Goal: Task Accomplishment & Management: Complete application form

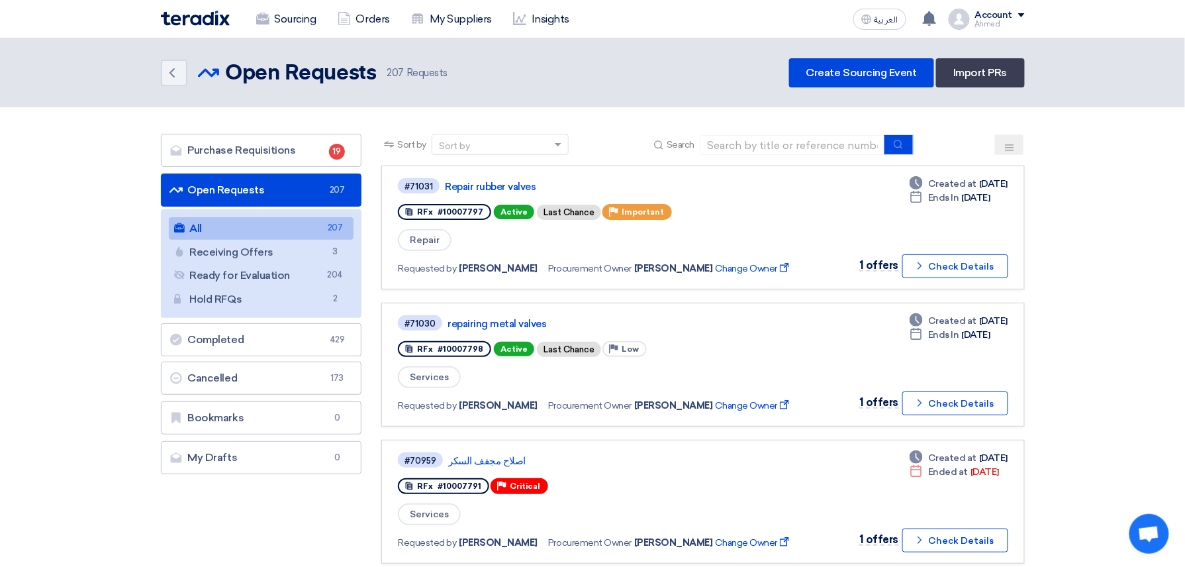
click at [1015, 141] on button at bounding box center [1009, 144] width 29 height 21
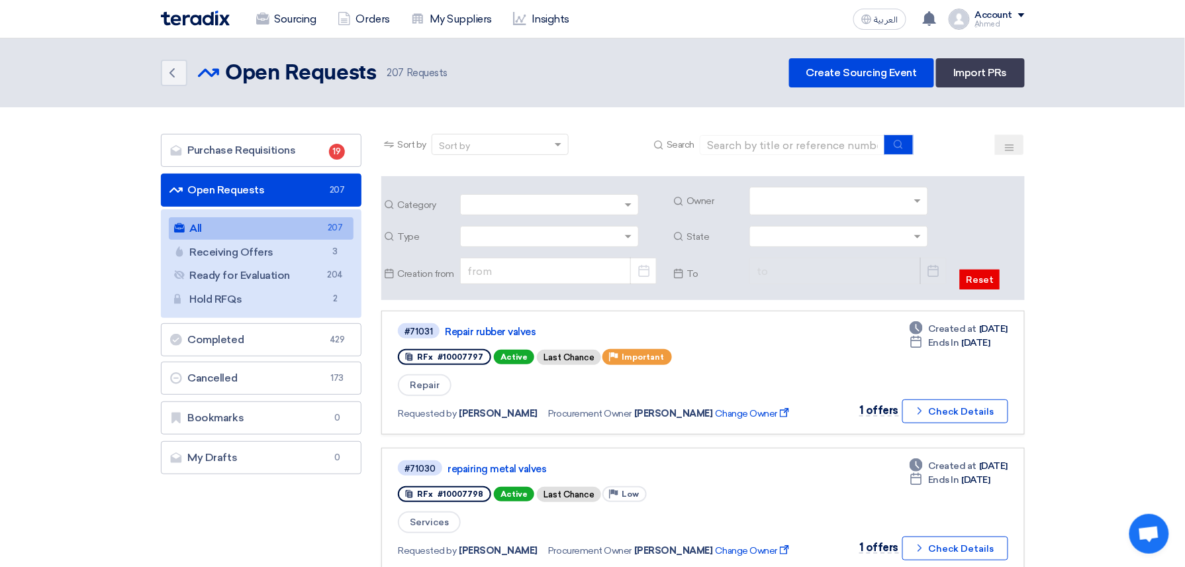
click at [911, 199] on input "text" at bounding box center [841, 202] width 168 height 22
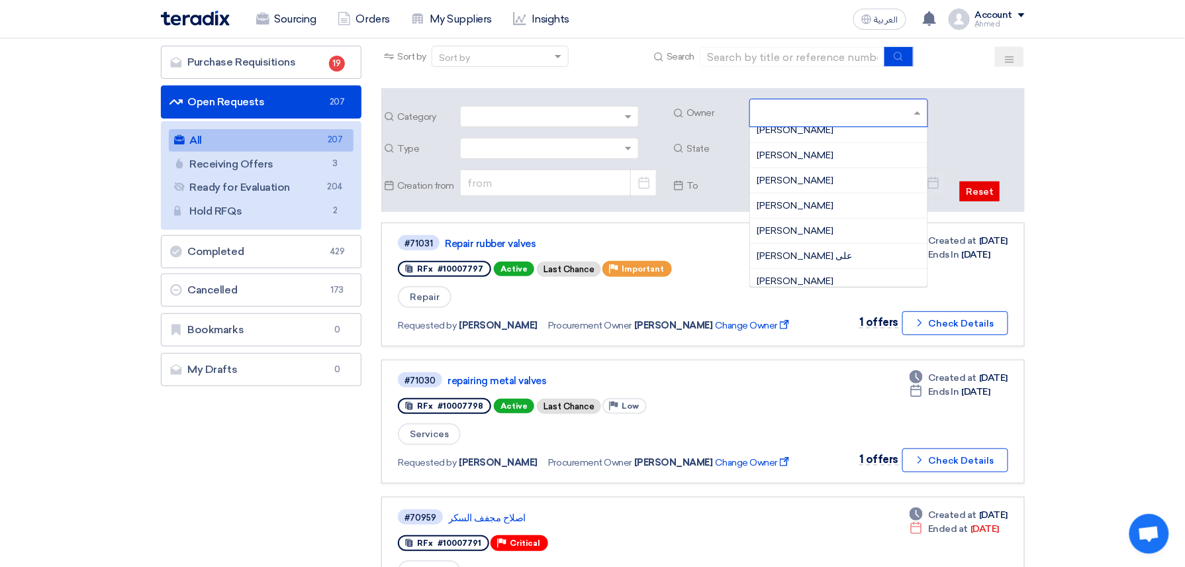
scroll to position [880, 0]
click at [827, 268] on div "[PERSON_NAME]" at bounding box center [838, 274] width 177 height 25
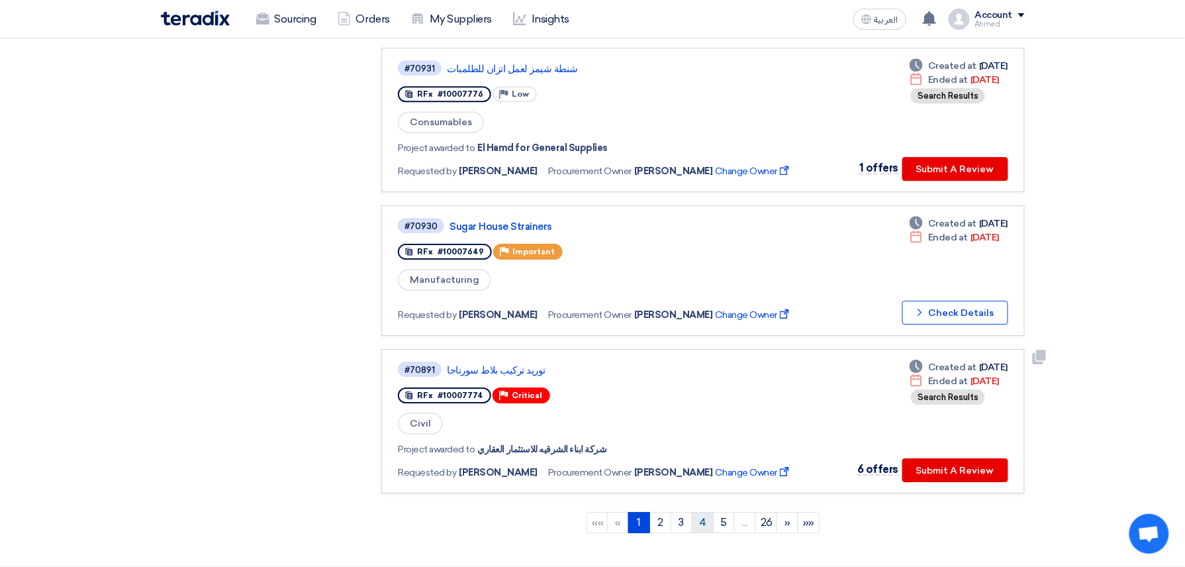
scroll to position [1412, 0]
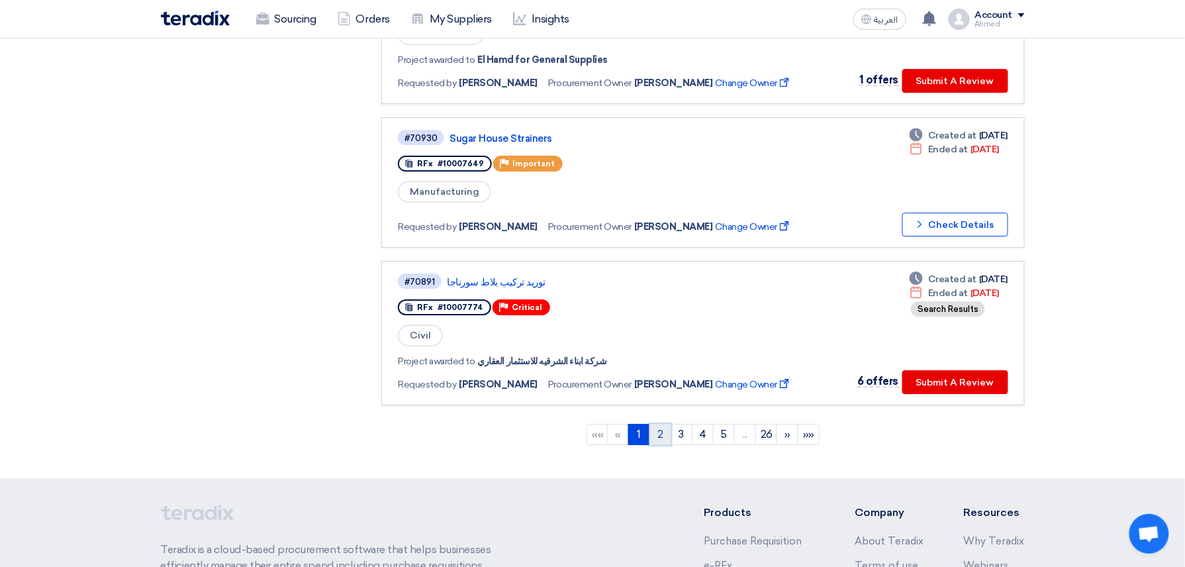
click at [664, 424] on link "2" at bounding box center [661, 434] width 22 height 21
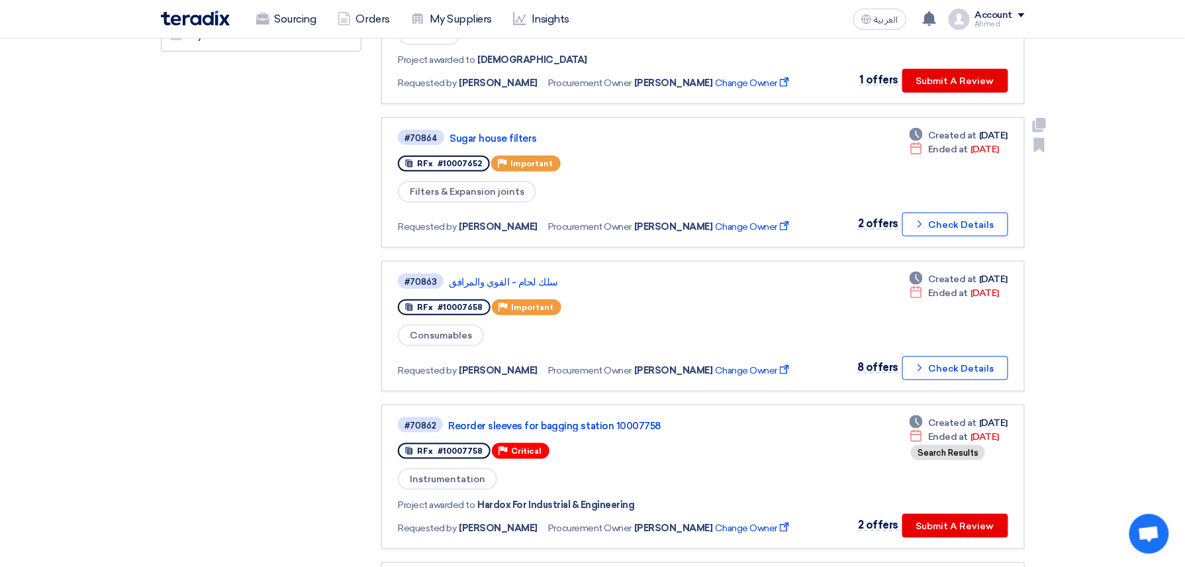
scroll to position [353, 0]
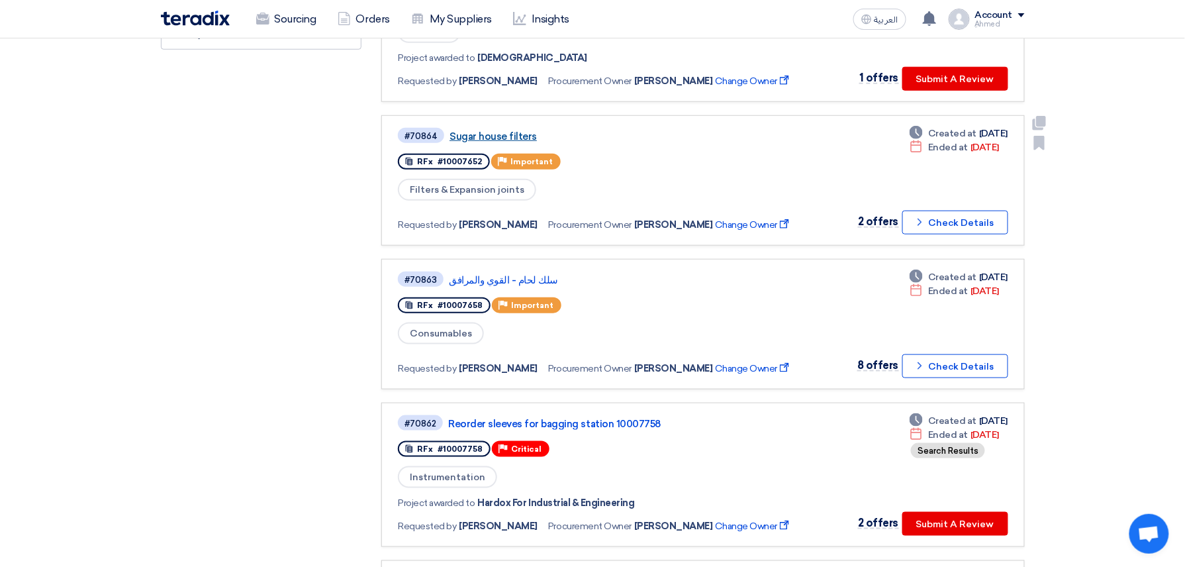
click at [518, 133] on link "Sugar house filters" at bounding box center [615, 136] width 331 height 12
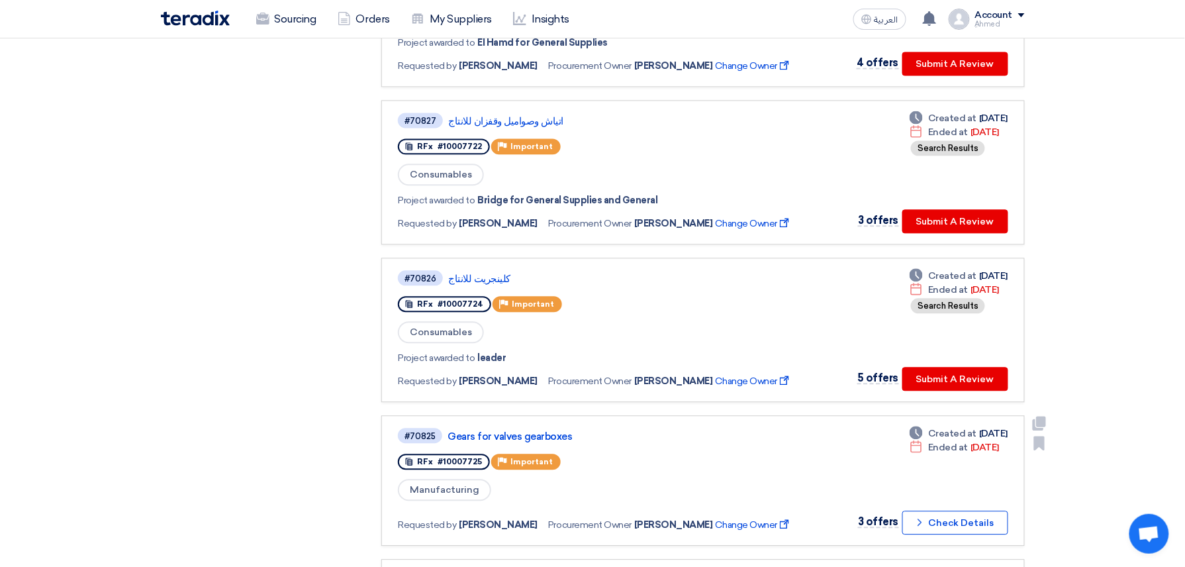
scroll to position [1148, 0]
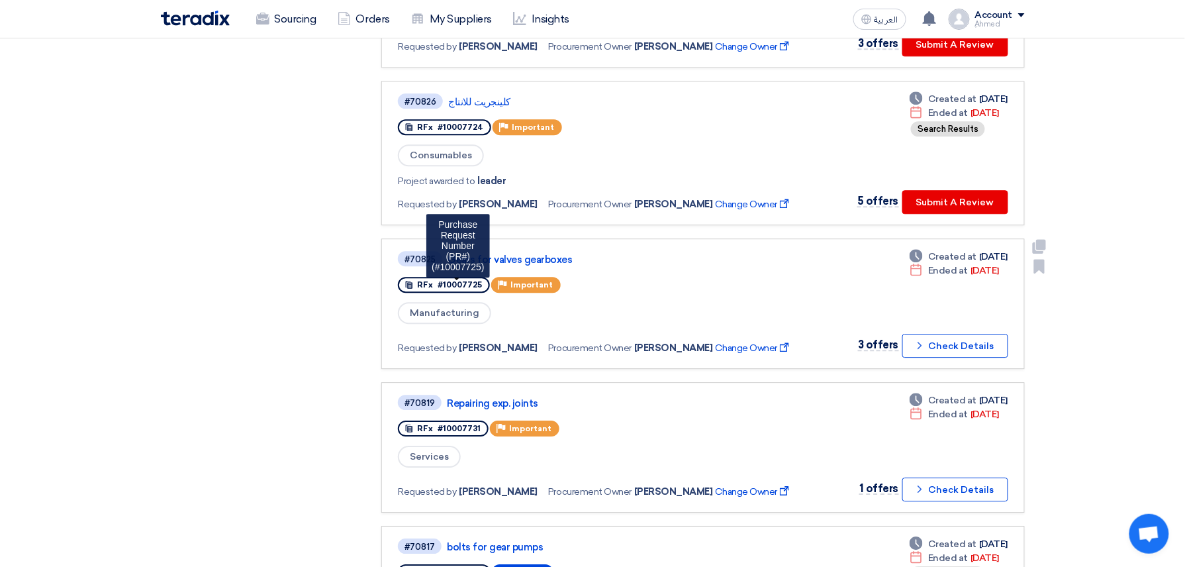
click at [452, 280] on span "#10007725" at bounding box center [460, 284] width 44 height 9
copy span "10007725"
click at [544, 254] on link "Gears for valves gearboxes" at bounding box center [613, 260] width 331 height 12
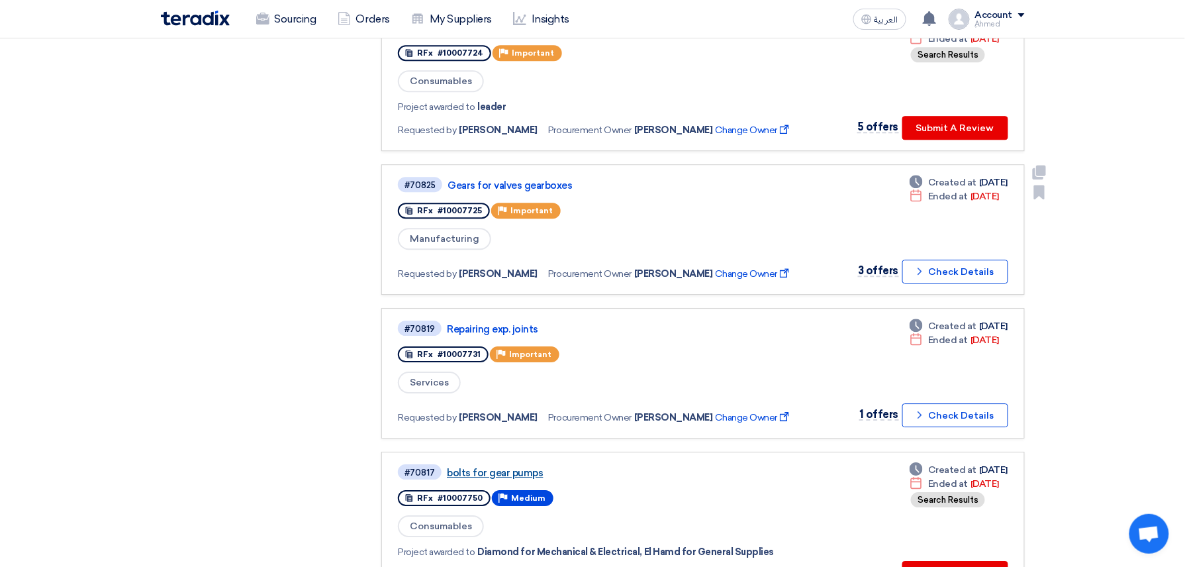
scroll to position [1324, 0]
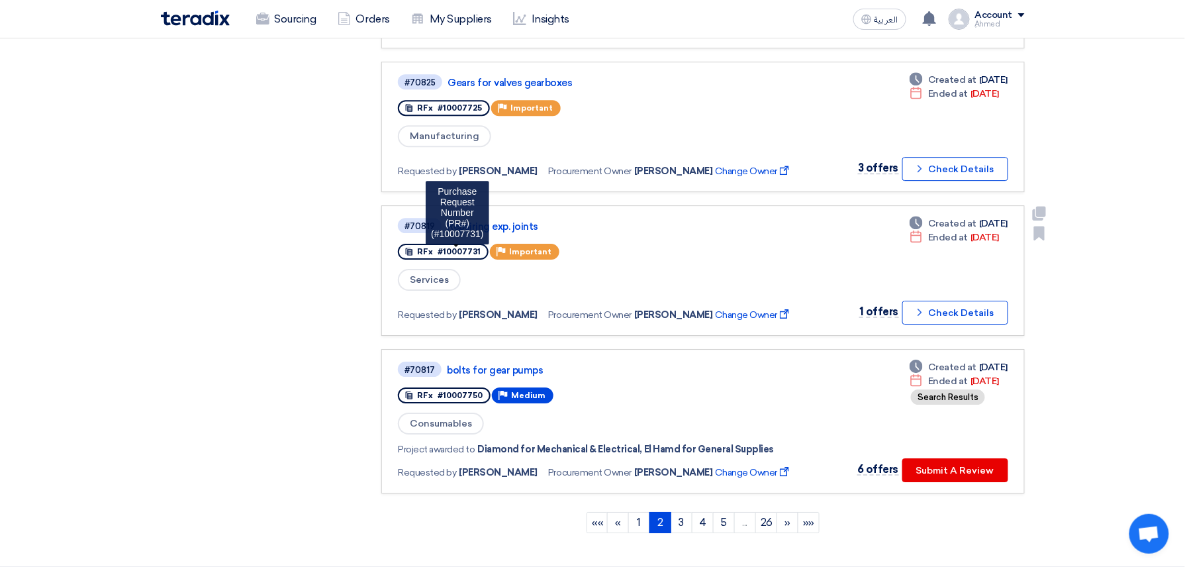
click at [452, 247] on span "#10007731" at bounding box center [459, 251] width 43 height 9
copy span "10007731"
click at [509, 221] on link "Repairing exp. joints" at bounding box center [612, 227] width 331 height 12
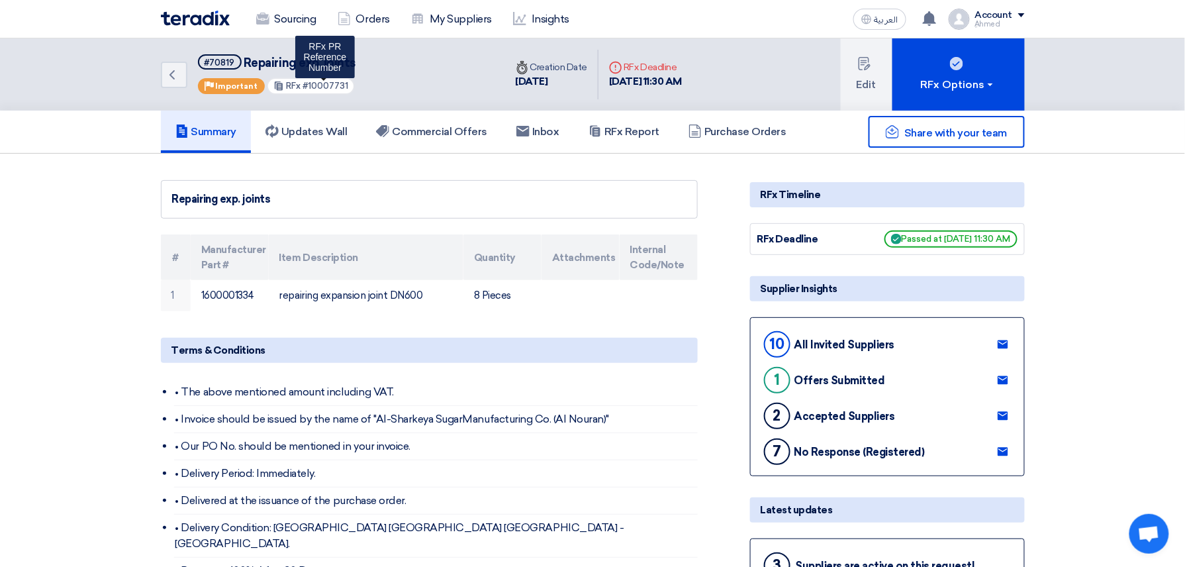
click at [331, 87] on span "#10007731" at bounding box center [326, 86] width 46 height 10
copy span "10007731"
click at [438, 125] on h5 "Commercial Offers" at bounding box center [431, 131] width 111 height 13
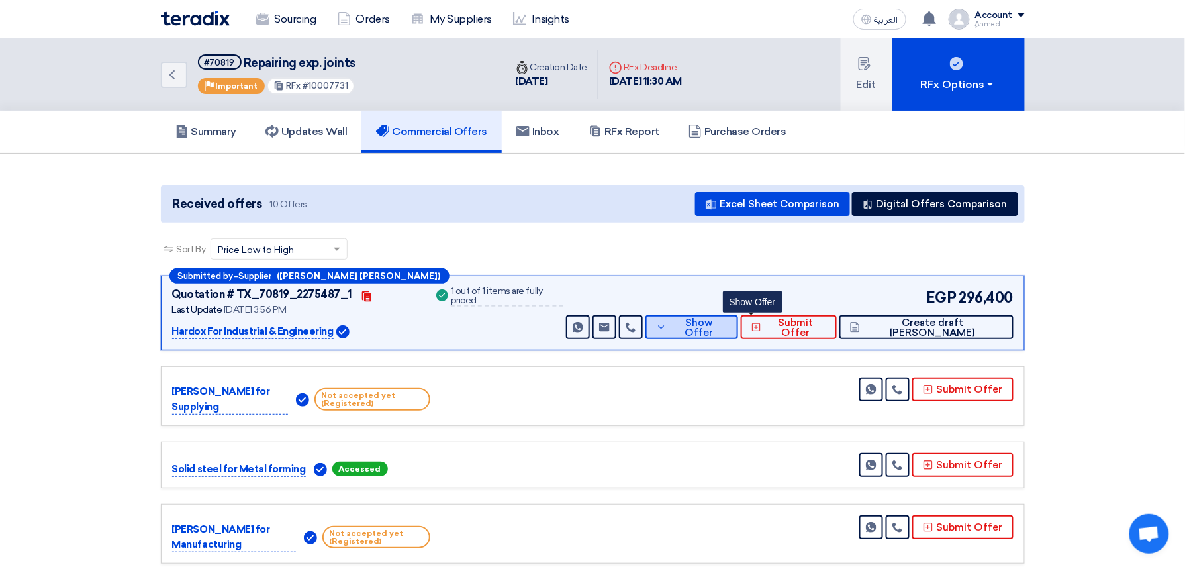
click at [728, 331] on span "Show Offer" at bounding box center [699, 328] width 58 height 20
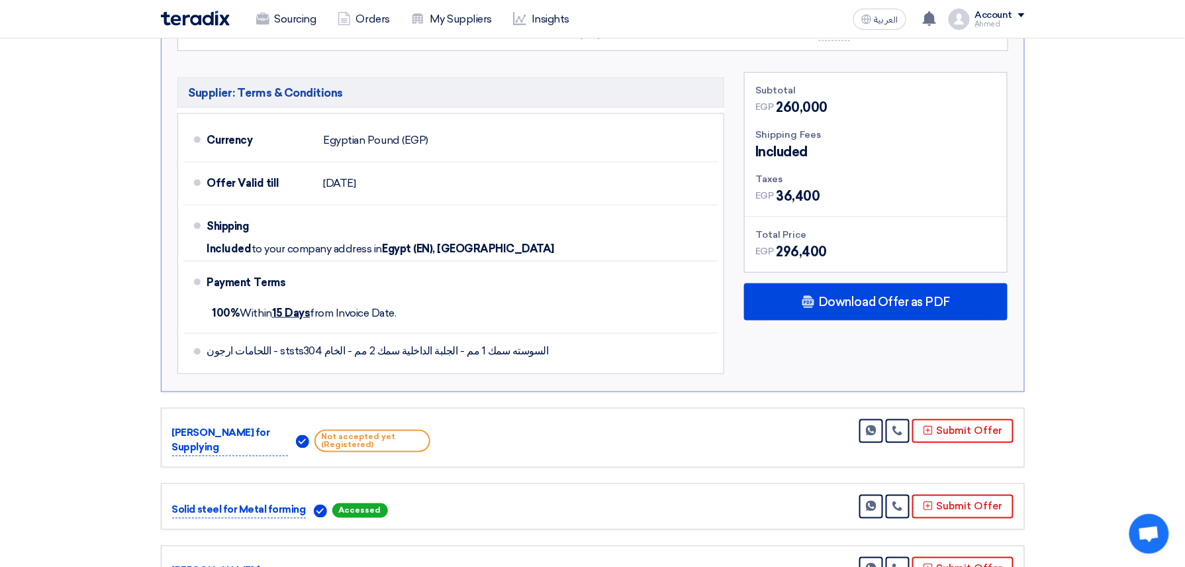
scroll to position [530, 0]
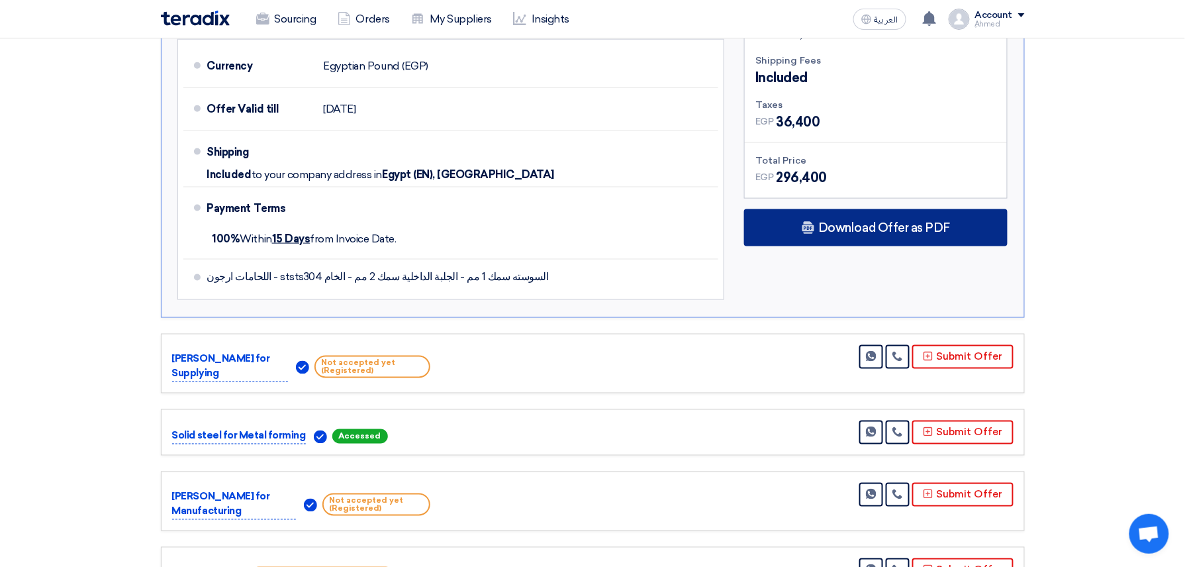
click at [871, 224] on span "Download Offer as PDF" at bounding box center [884, 228] width 132 height 12
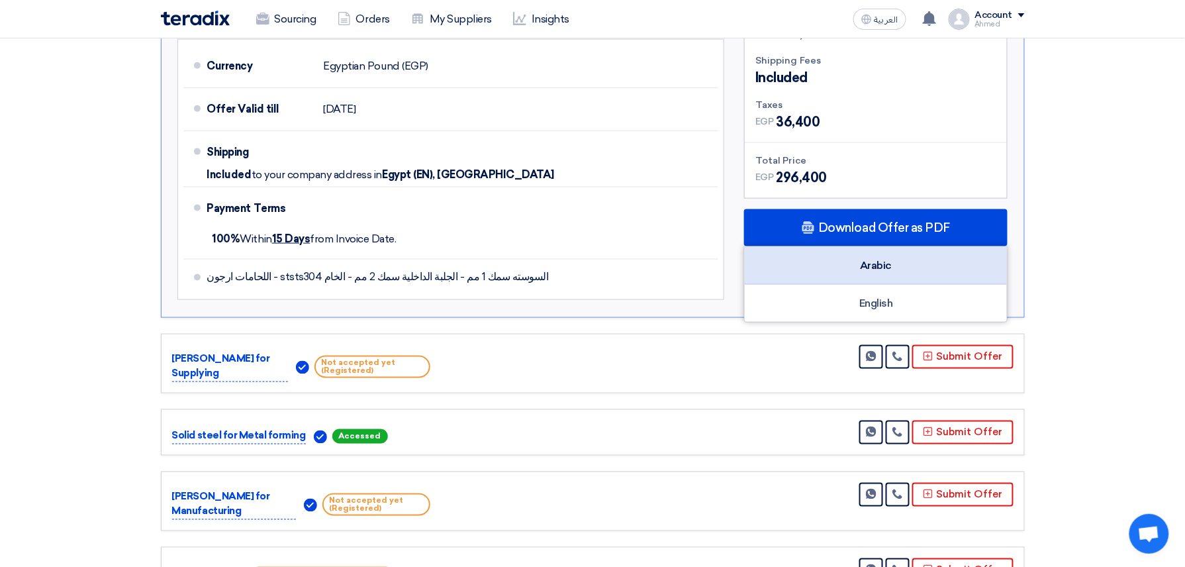
click at [832, 268] on div "Arabic" at bounding box center [876, 266] width 262 height 38
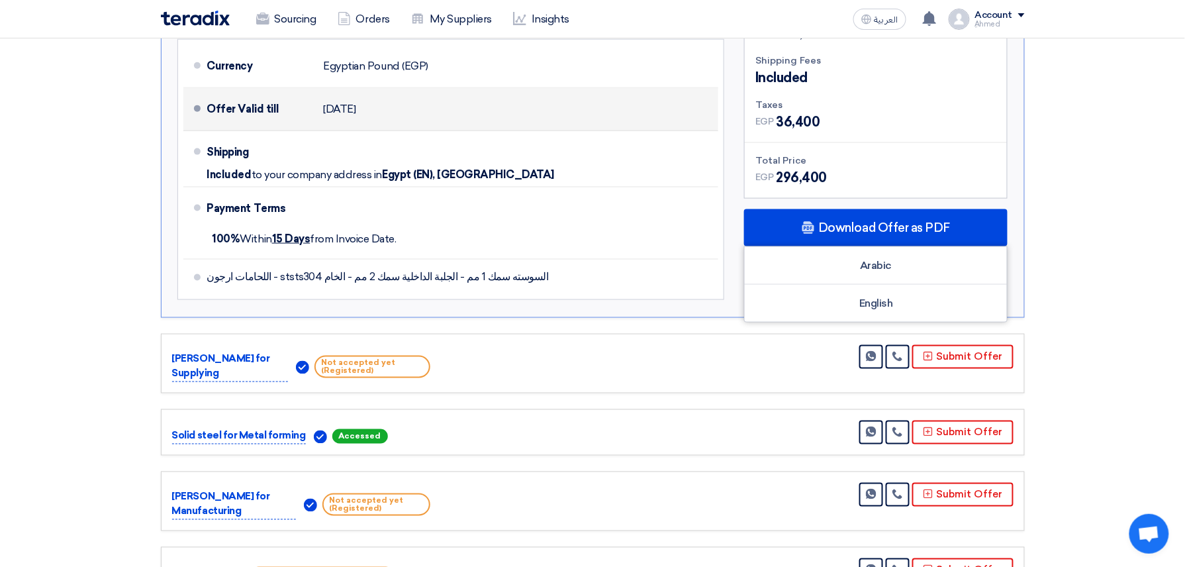
click at [649, 121] on div "Offer Valid till [DATE]" at bounding box center [460, 109] width 507 height 32
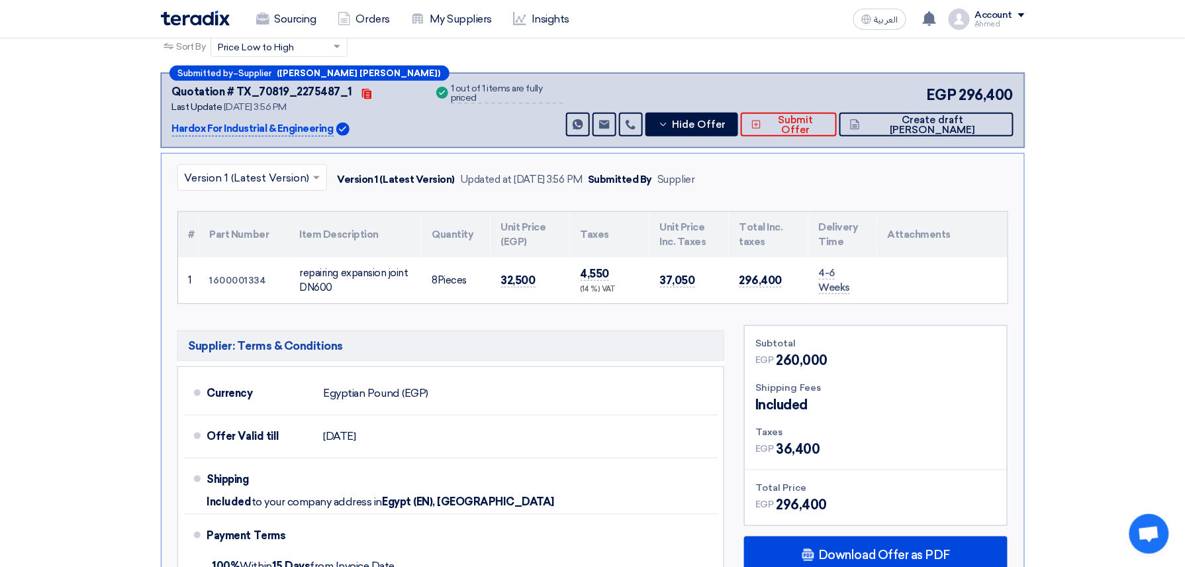
scroll to position [176, 0]
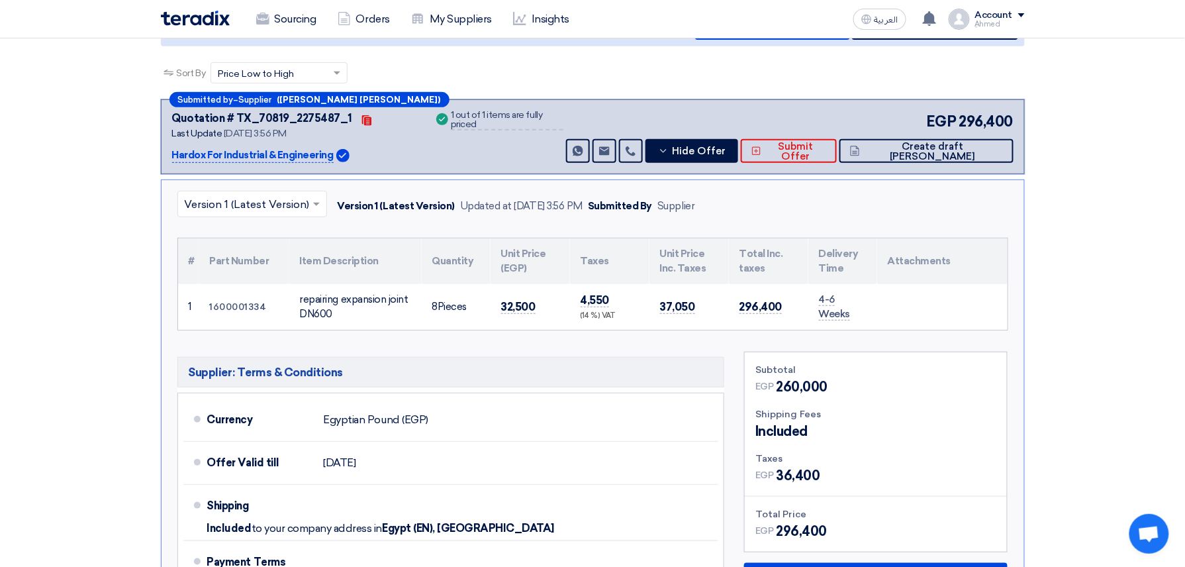
drag, startPoint x: 332, startPoint y: 315, endPoint x: 303, endPoint y: 297, distance: 34.5
click at [303, 297] on div "repairing expansion joint DN600" at bounding box center [355, 307] width 111 height 30
click at [314, 294] on div "repairing expansion joint DN600" at bounding box center [355, 307] width 111 height 30
drag, startPoint x: 301, startPoint y: 295, endPoint x: 334, endPoint y: 317, distance: 39.7
click at [334, 317] on div "repairing expansion joint DN600" at bounding box center [355, 307] width 111 height 30
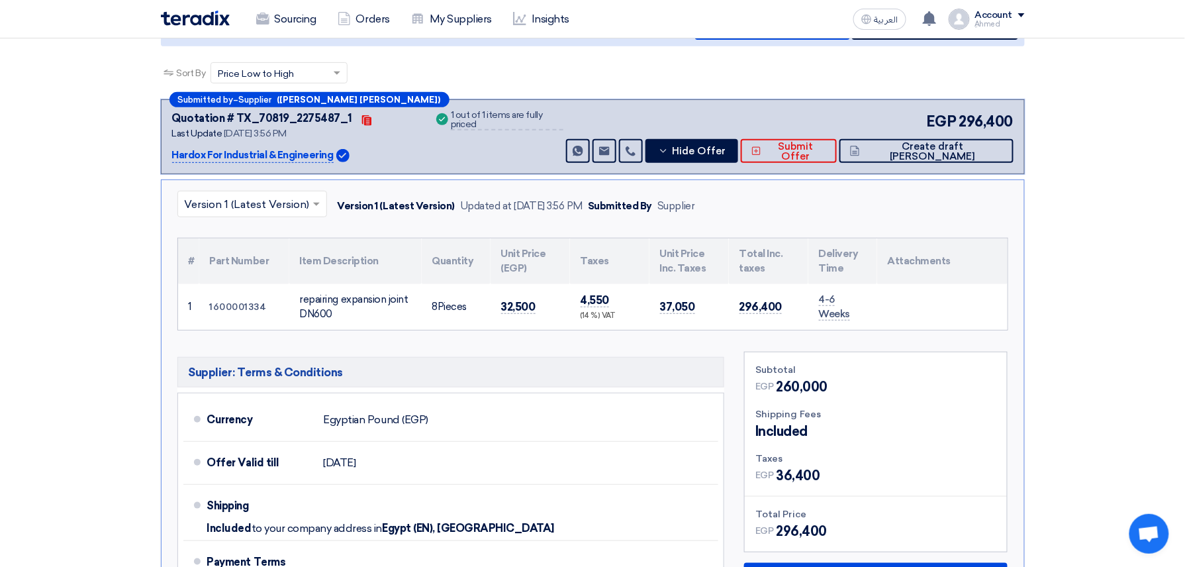
copy div "repairing expansion joint DN600"
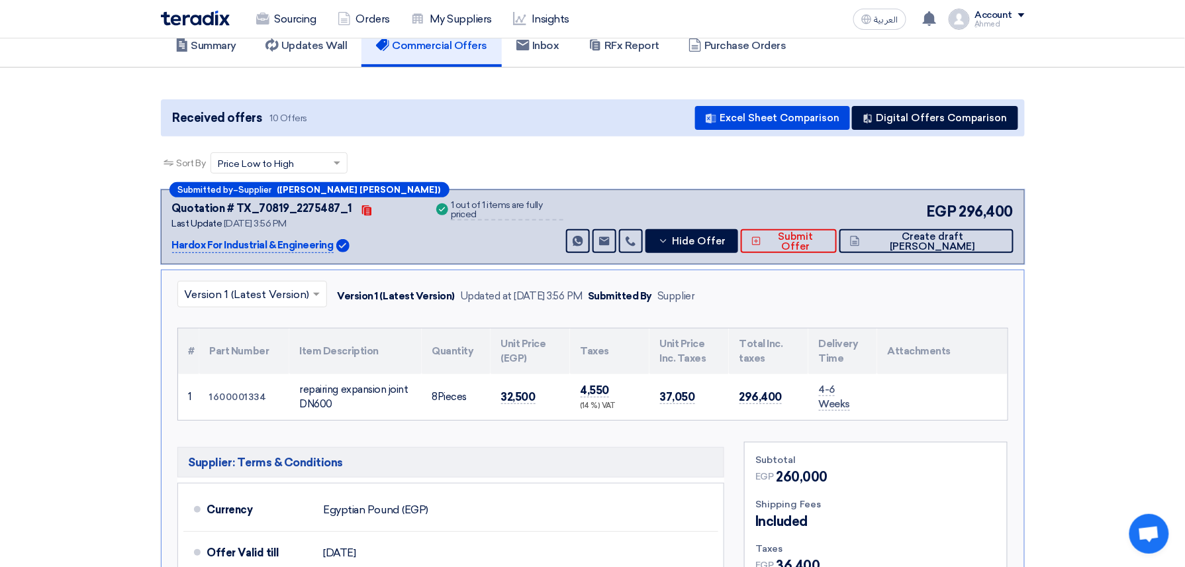
scroll to position [0, 0]
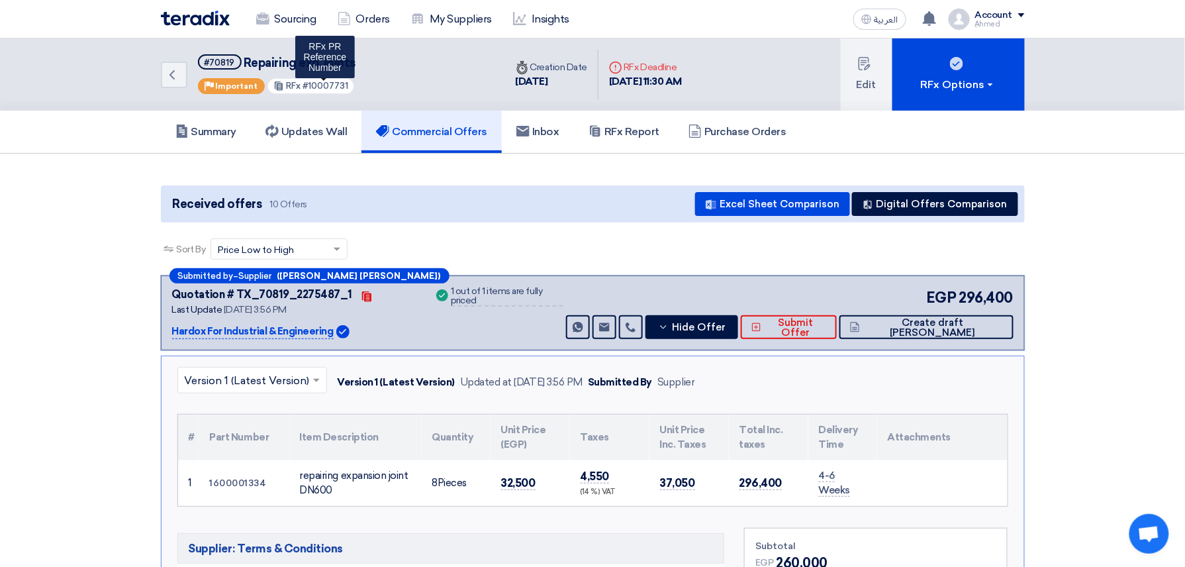
click at [331, 86] on span "#10007731" at bounding box center [326, 86] width 46 height 10
copy span "10007731"
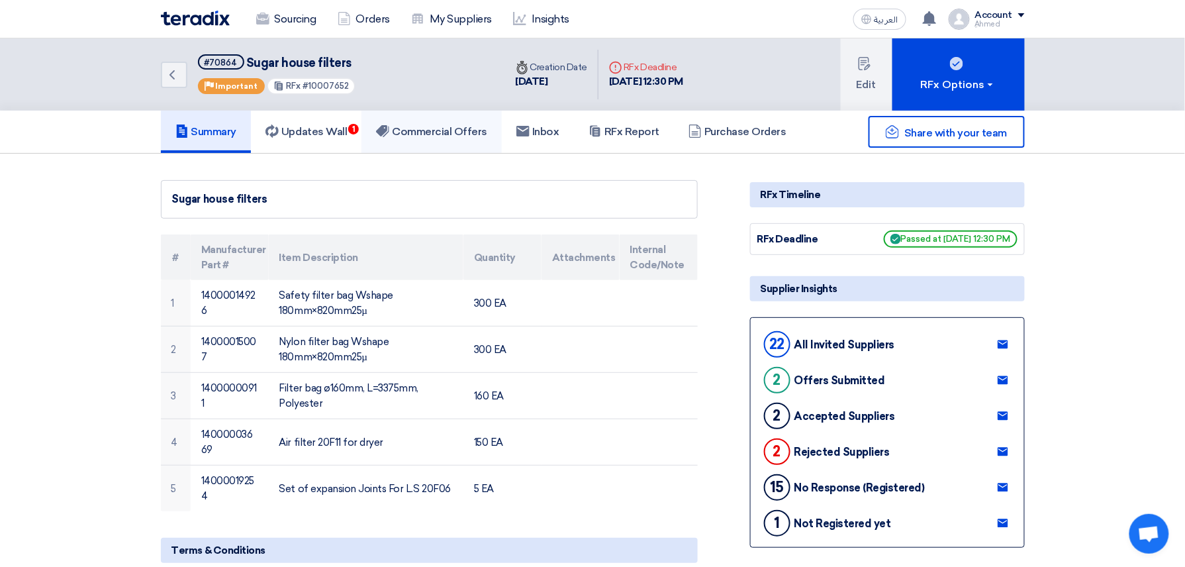
click at [446, 141] on link "Commercial Offers" at bounding box center [432, 132] width 140 height 42
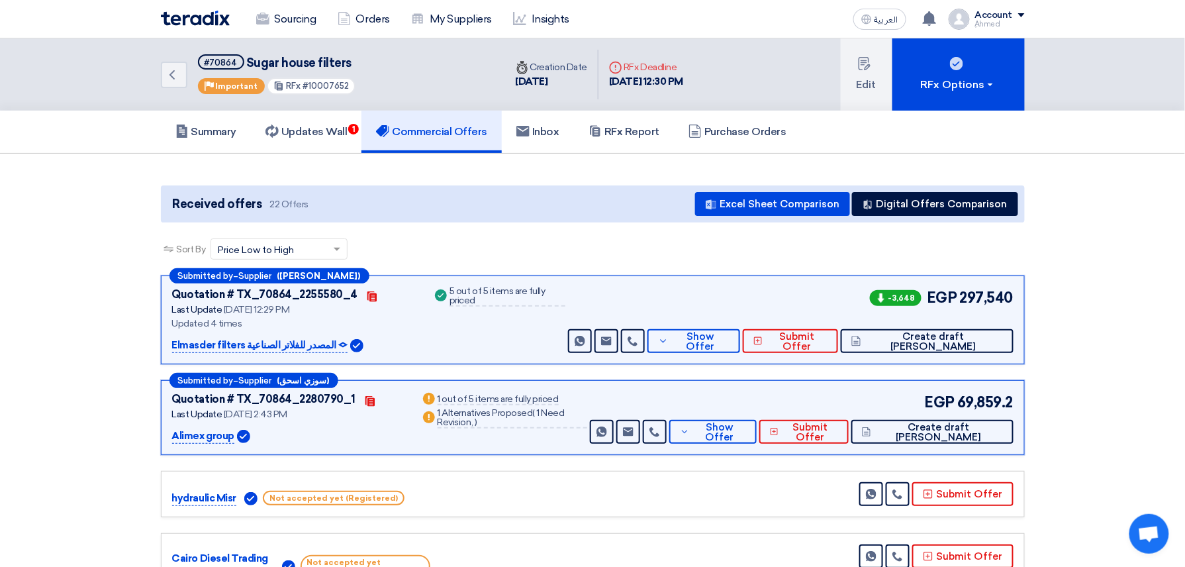
click at [316, 81] on span "#10007652" at bounding box center [326, 86] width 46 height 10
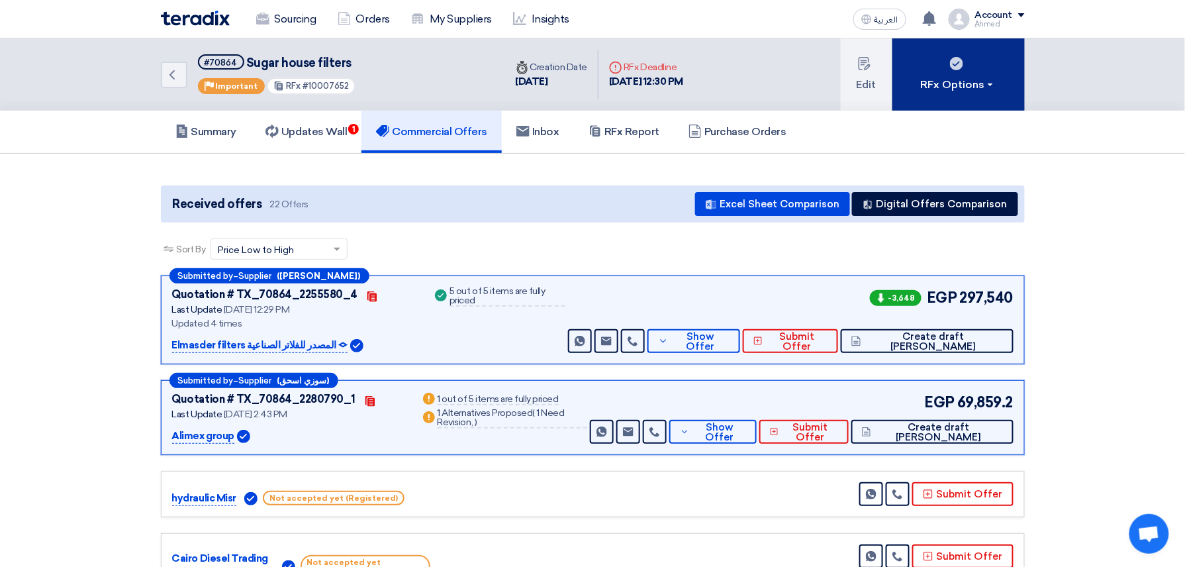
copy span "10007652"
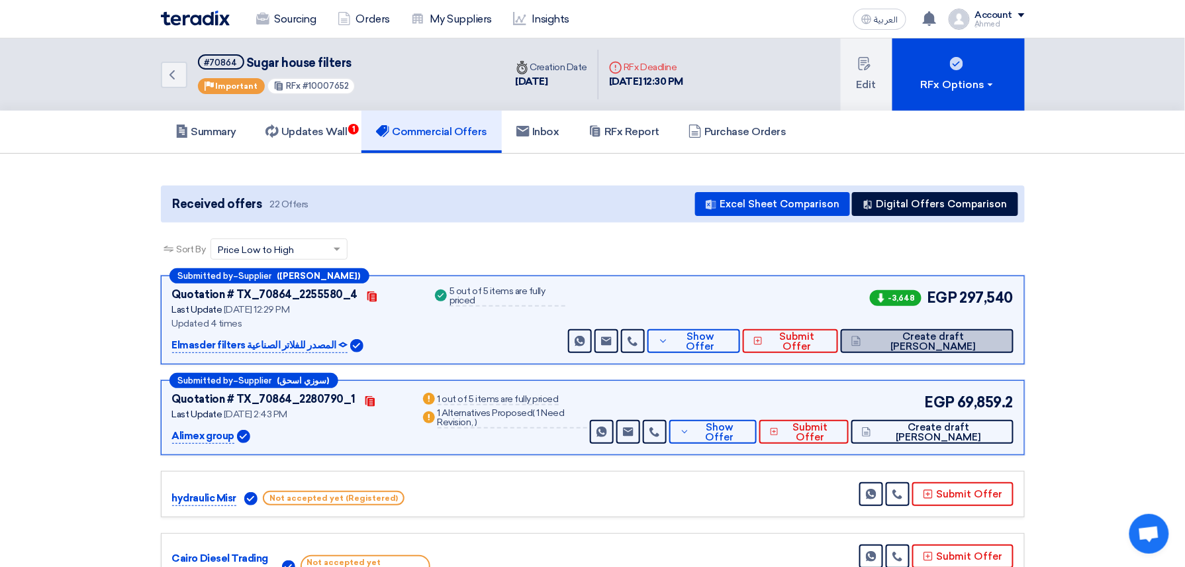
click at [948, 331] on button "Create draft [PERSON_NAME]" at bounding box center [927, 341] width 173 height 24
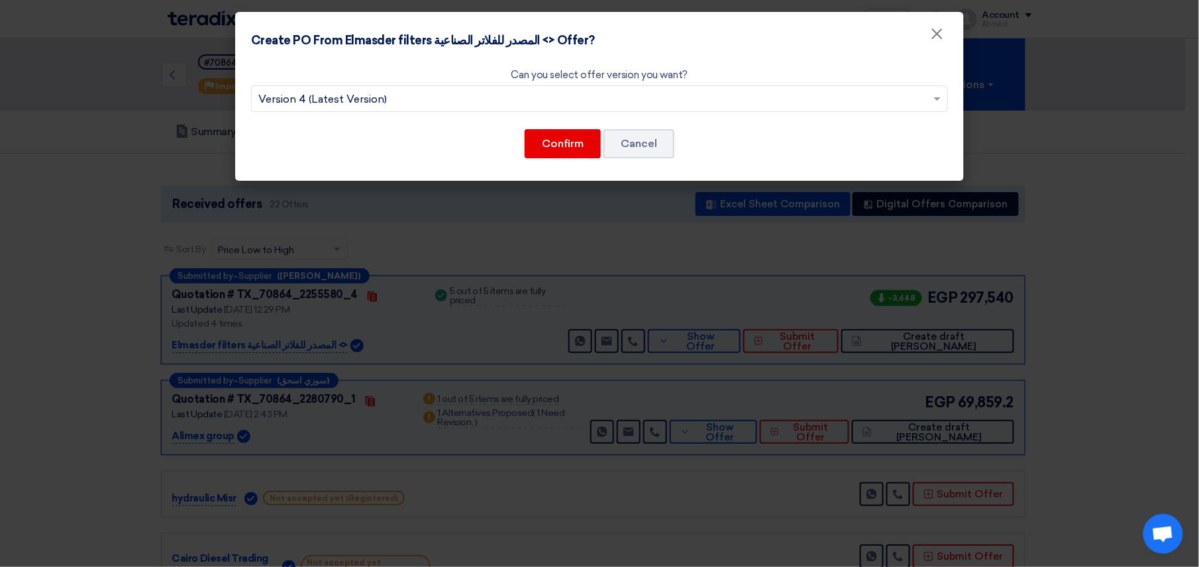
click at [597, 163] on div "Can you select offer version you want? Select from offer versions × Version 4 (…" at bounding box center [599, 120] width 728 height 121
click at [583, 154] on button "Confirm" at bounding box center [562, 143] width 76 height 29
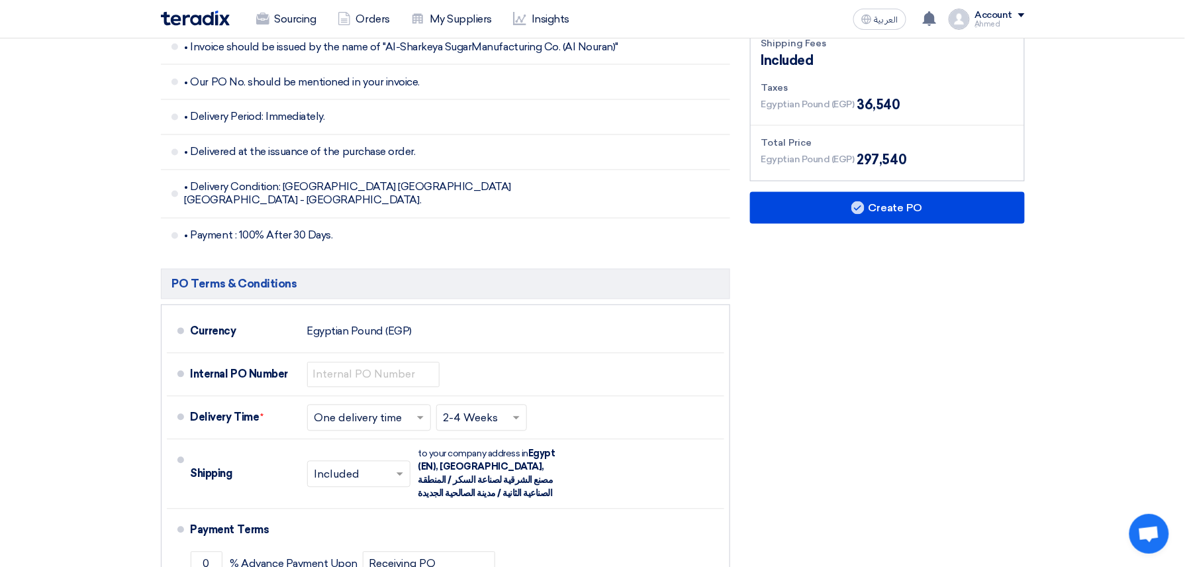
scroll to position [1059, 0]
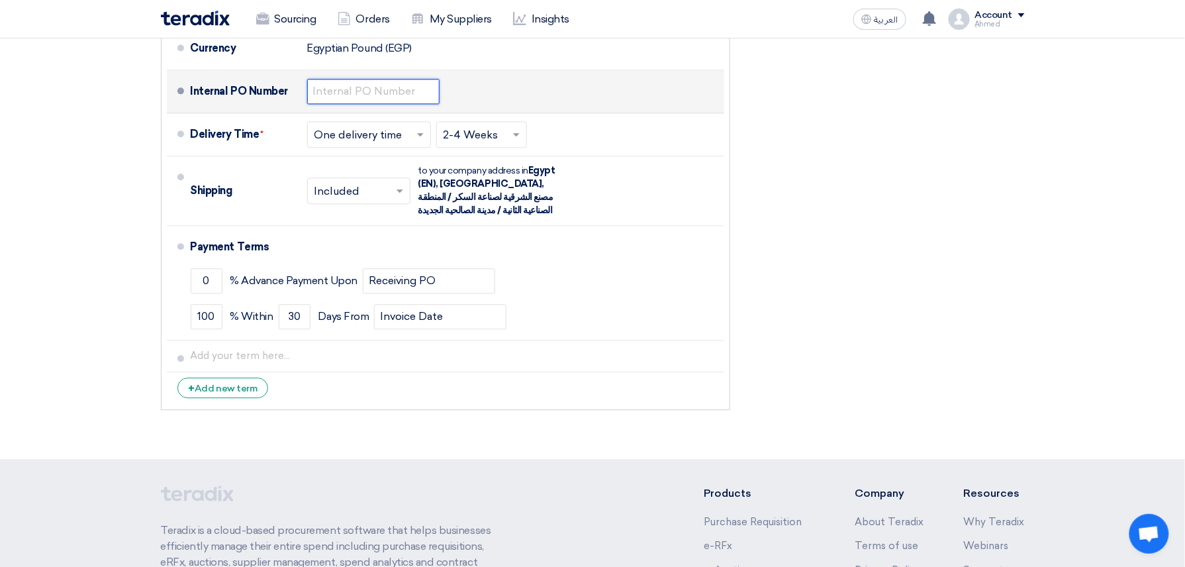
click at [382, 85] on input "text" at bounding box center [373, 91] width 132 height 25
paste input "4500009426"
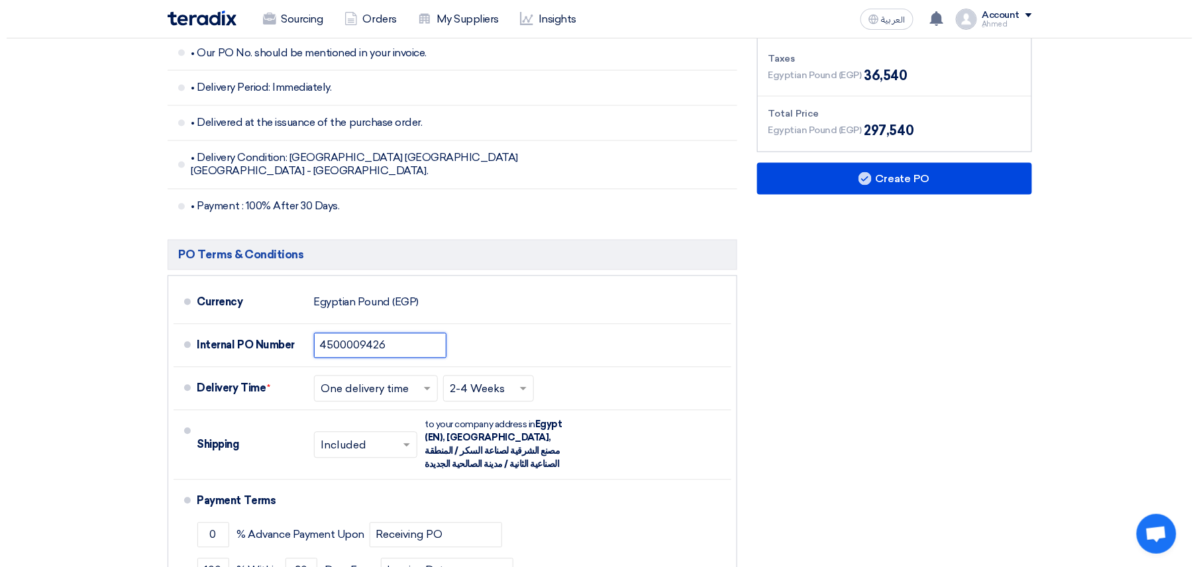
scroll to position [795, 0]
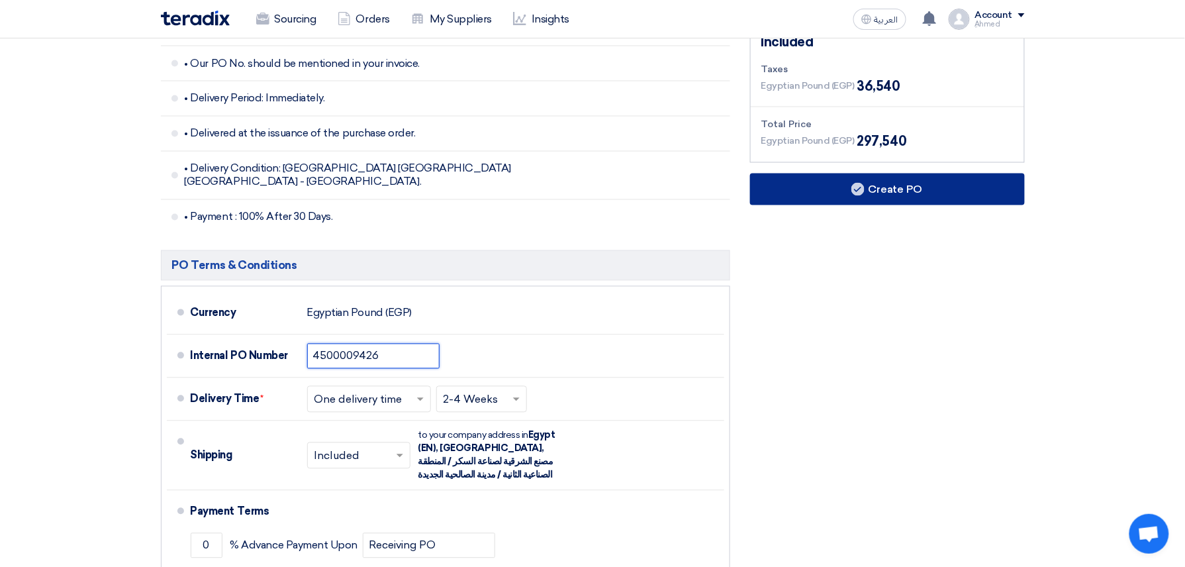
type input "4500009426"
click at [944, 191] on button "Create PO" at bounding box center [887, 189] width 275 height 32
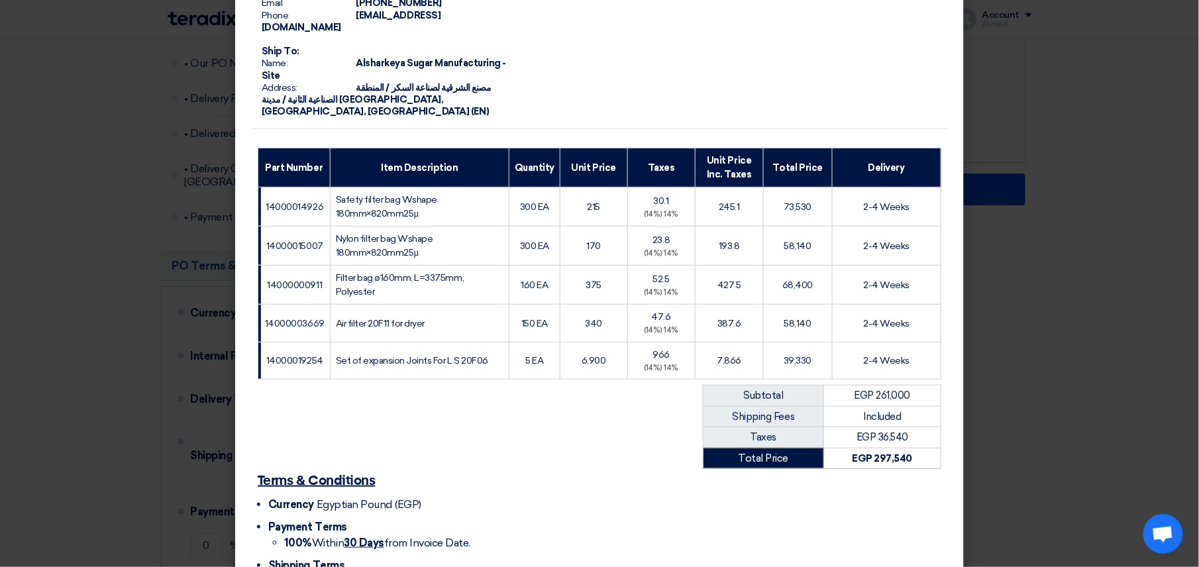
scroll to position [262, 0]
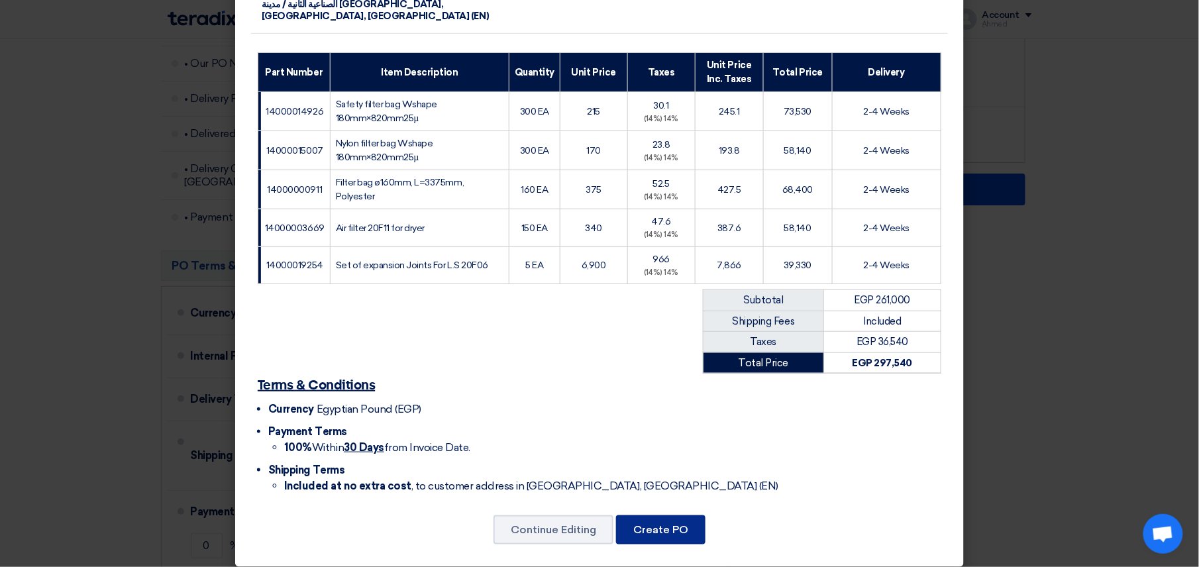
click at [654, 520] on button "Create PO" at bounding box center [660, 529] width 89 height 29
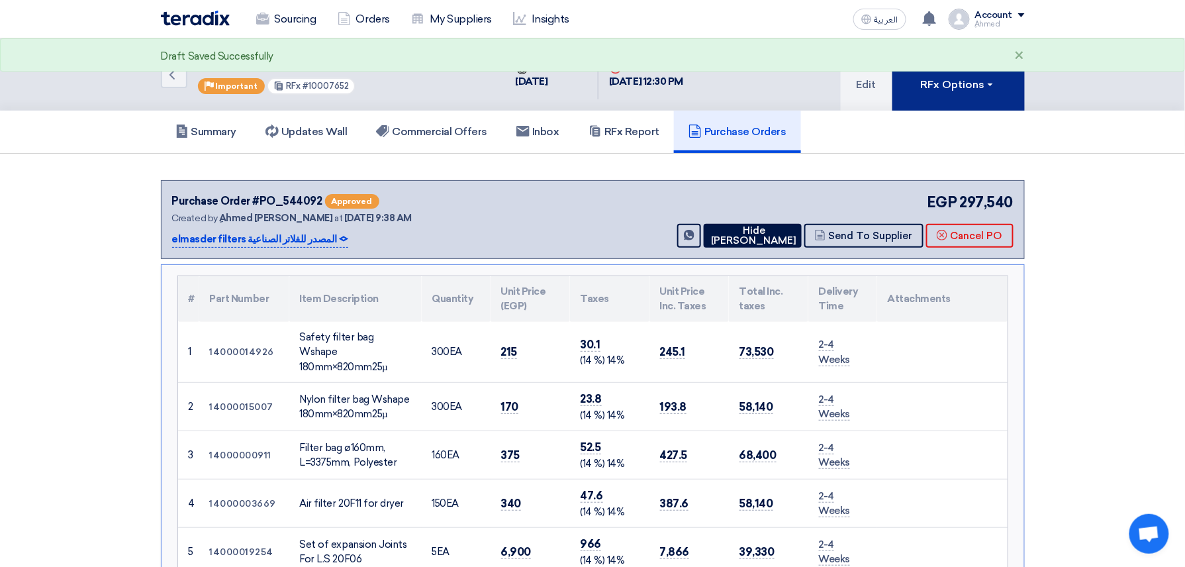
click at [951, 91] on div "RFx Options" at bounding box center [958, 85] width 75 height 16
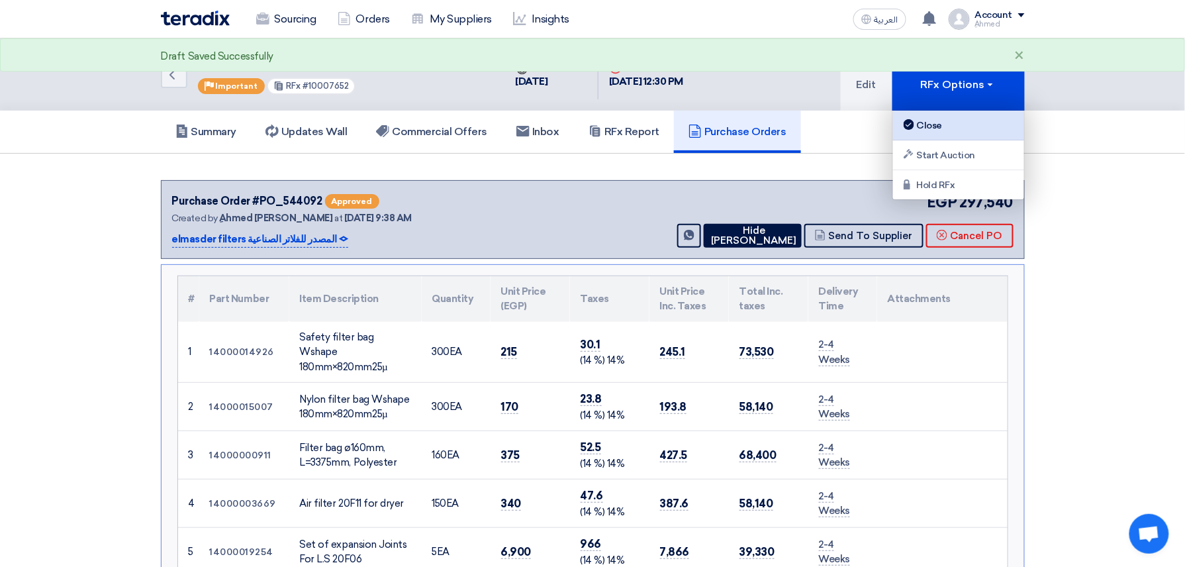
click at [947, 123] on div "Close" at bounding box center [958, 125] width 115 height 16
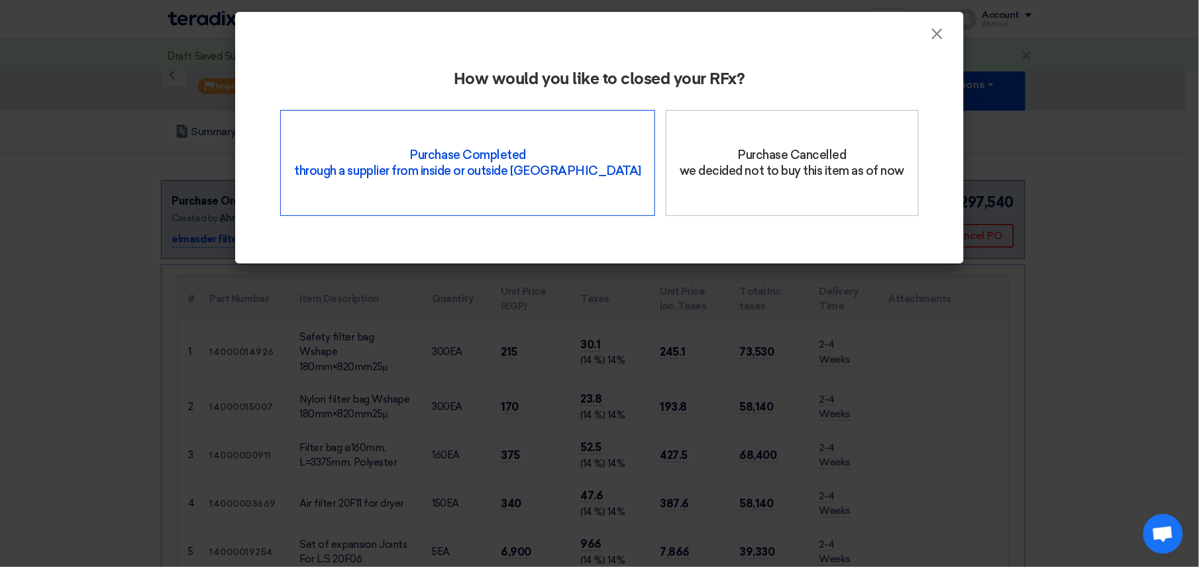
click at [467, 130] on div "Purchase Completed through a supplier from inside or outside Teradix" at bounding box center [467, 163] width 375 height 106
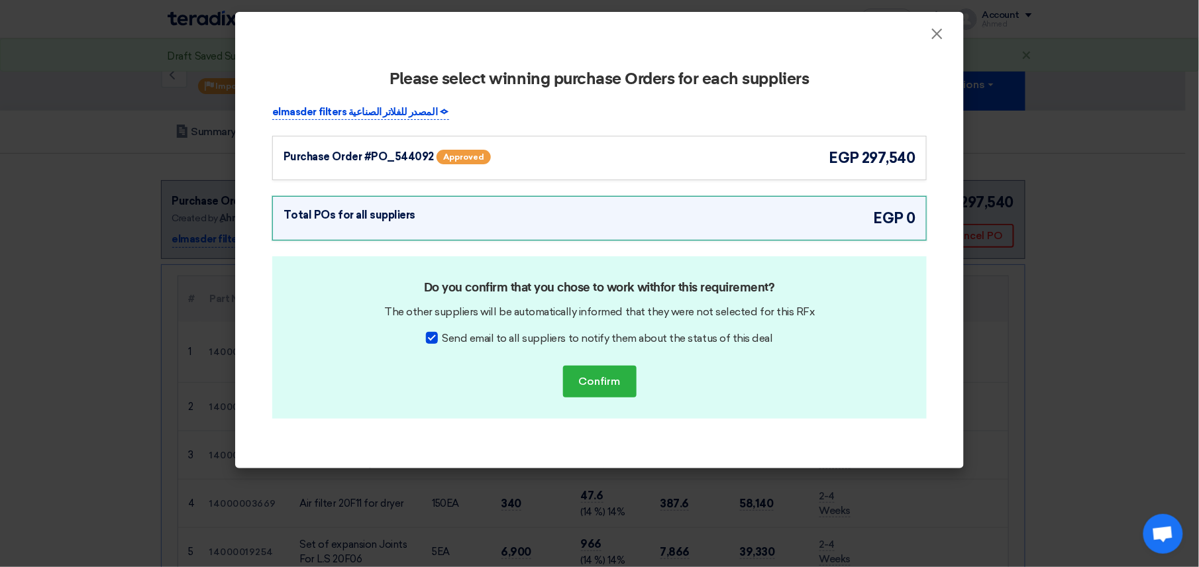
click at [375, 158] on div "Purchase Order #PO_544092" at bounding box center [358, 157] width 150 height 16
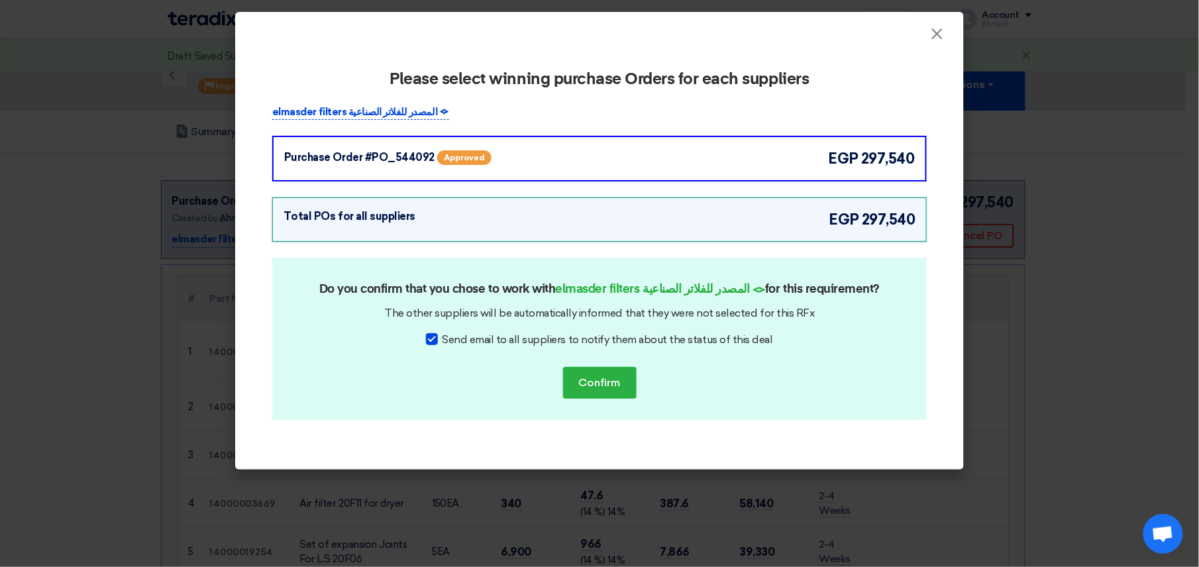
click at [430, 336] on div at bounding box center [432, 339] width 12 height 12
click at [442, 336] on input "Send email to all suppliers to notify them about the status of this deal" at bounding box center [446, 336] width 9 height 9
checkbox input "false"
click at [620, 390] on button "Confirm" at bounding box center [600, 383] width 74 height 32
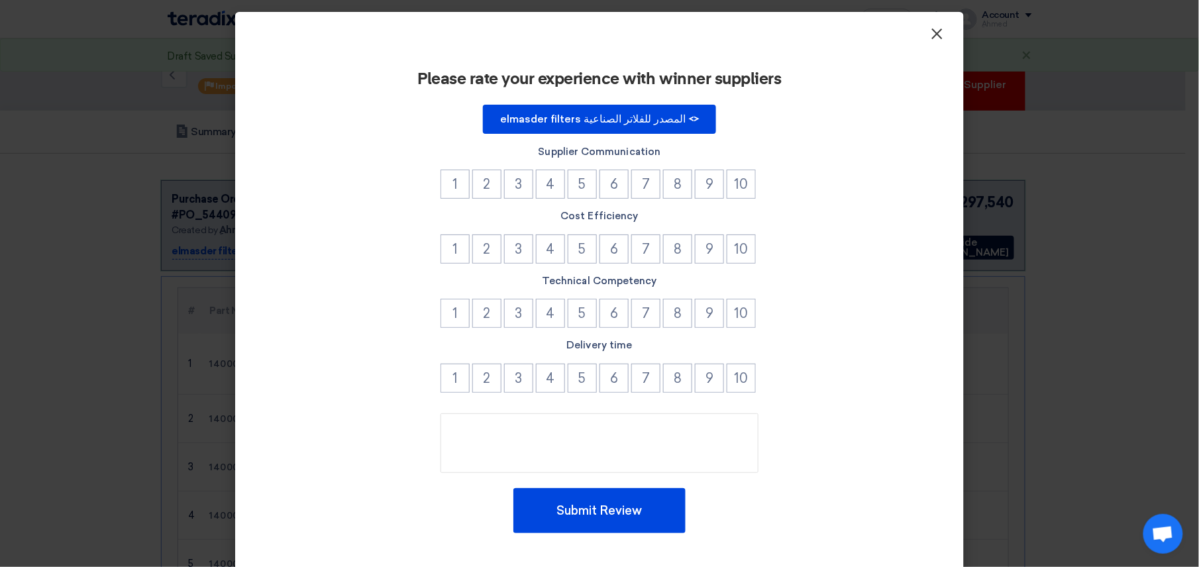
click at [930, 36] on span "×" at bounding box center [936, 37] width 13 height 26
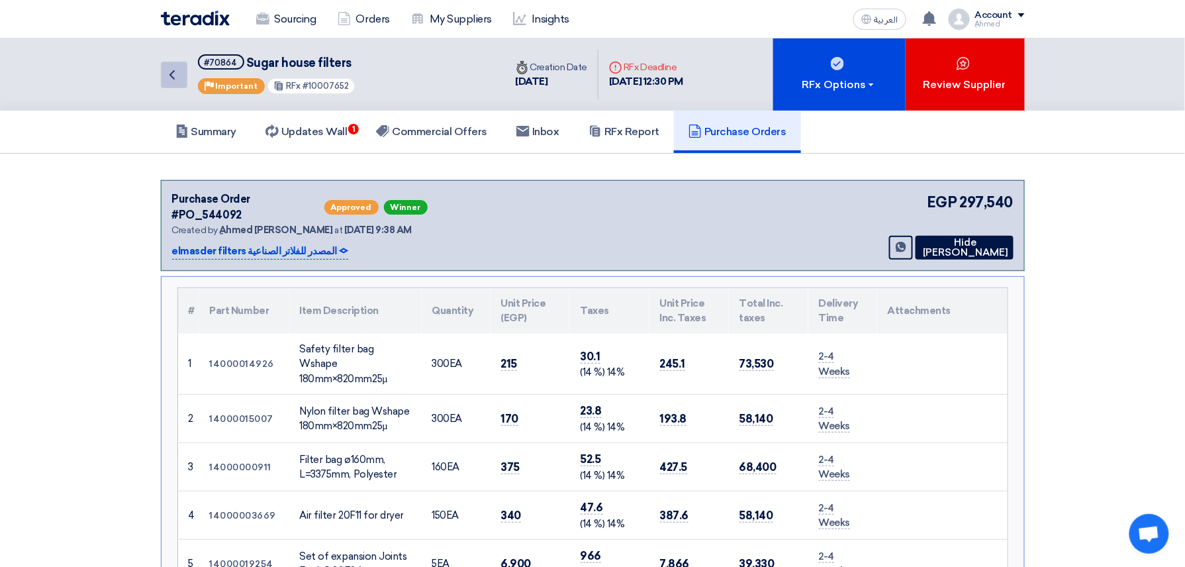
click at [173, 67] on icon "Back" at bounding box center [172, 75] width 16 height 16
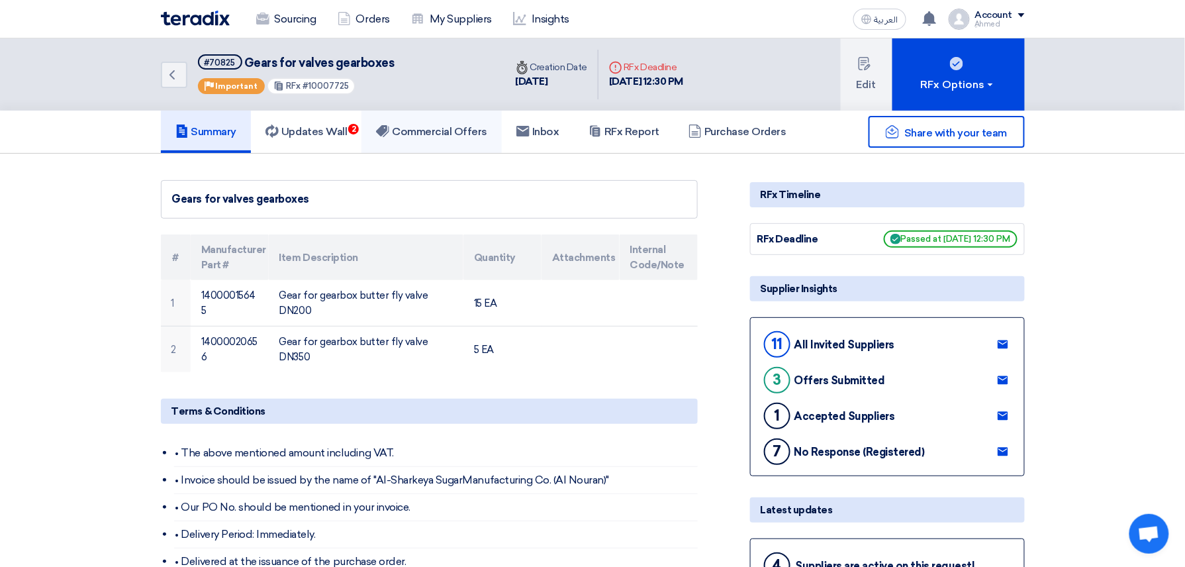
click at [454, 132] on h5 "Commercial Offers" at bounding box center [431, 131] width 111 height 13
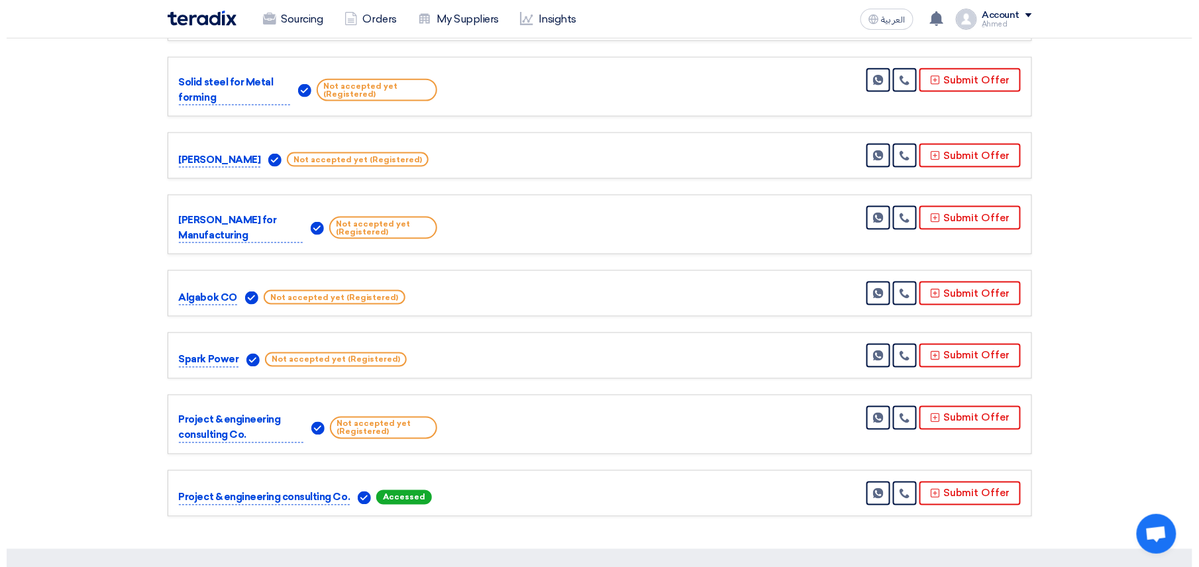
scroll to position [618, 0]
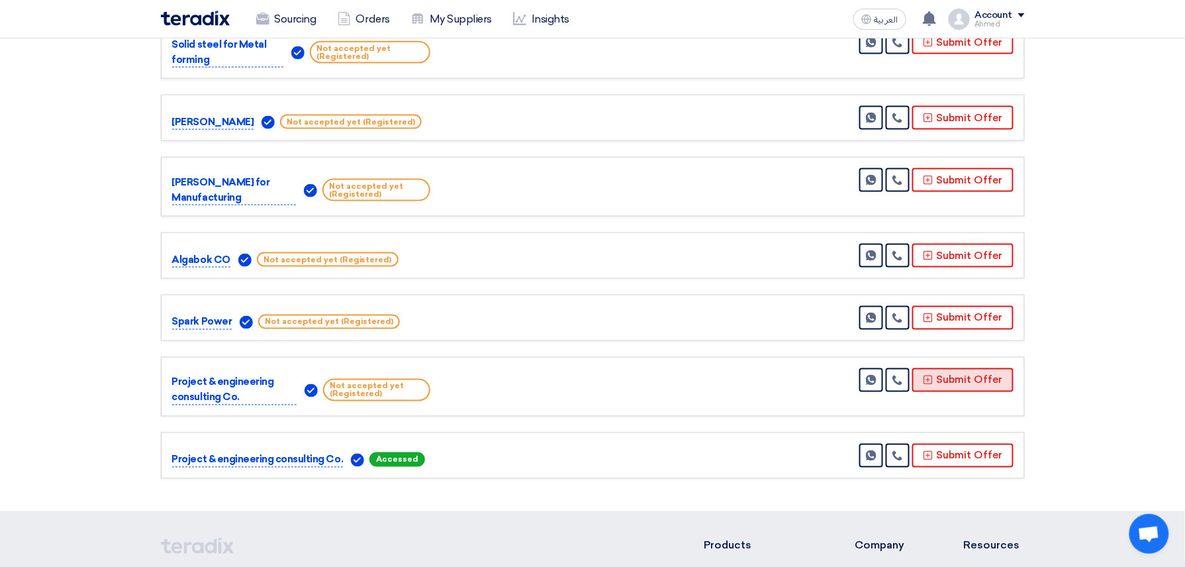
click at [968, 387] on button "Submit Offer" at bounding box center [962, 380] width 101 height 24
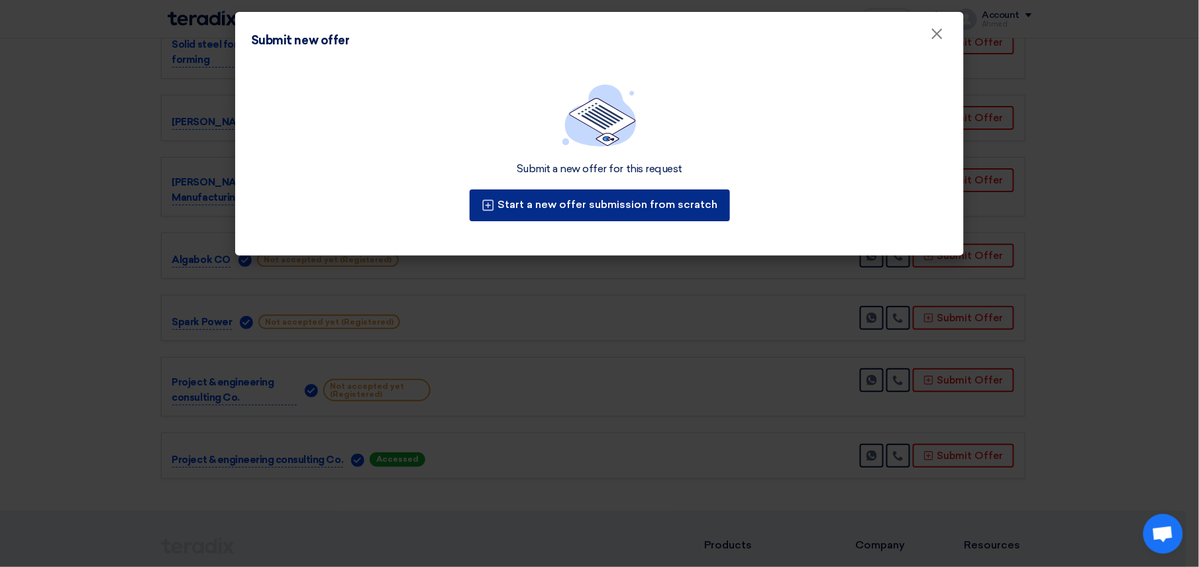
click at [565, 207] on button "Start a new offer submission from scratch" at bounding box center [599, 205] width 260 height 32
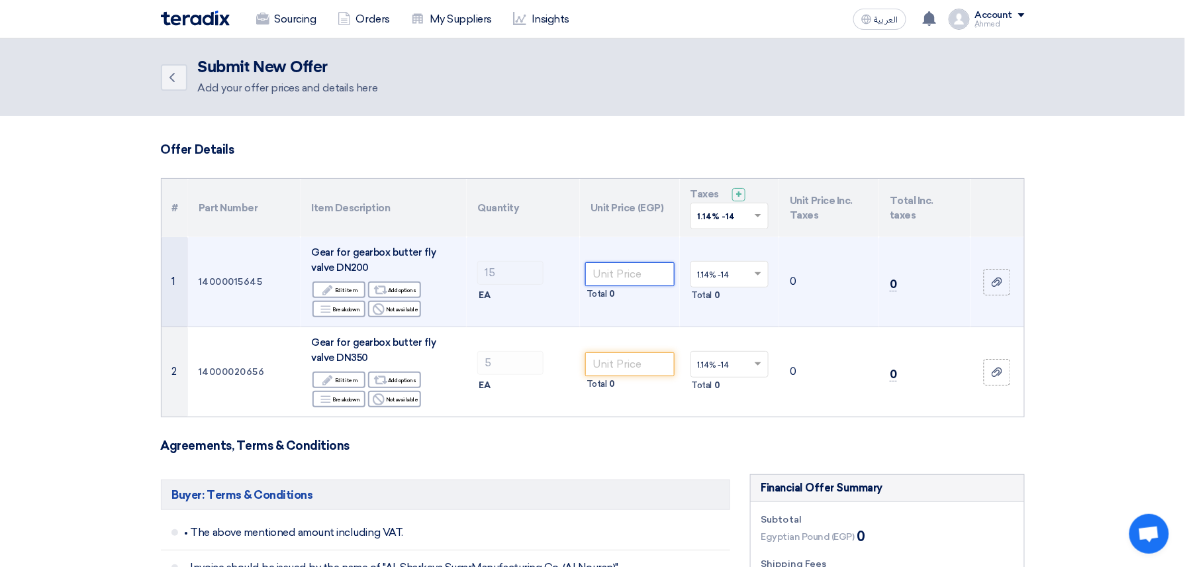
click at [641, 275] on input "number" at bounding box center [629, 274] width 89 height 24
paste input "1350.00"
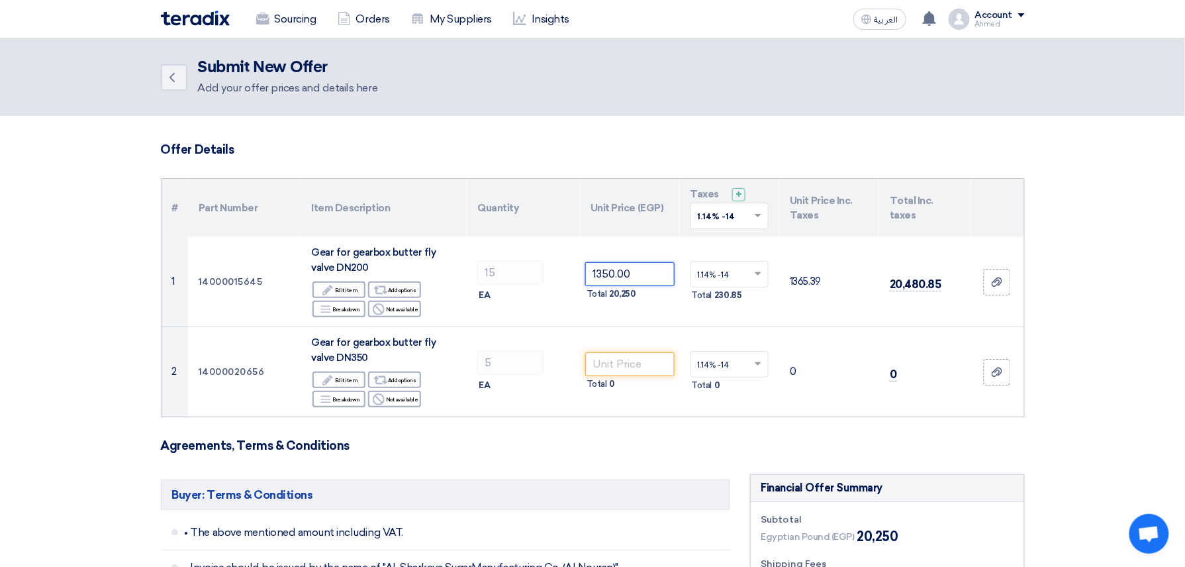
type input "1350.00"
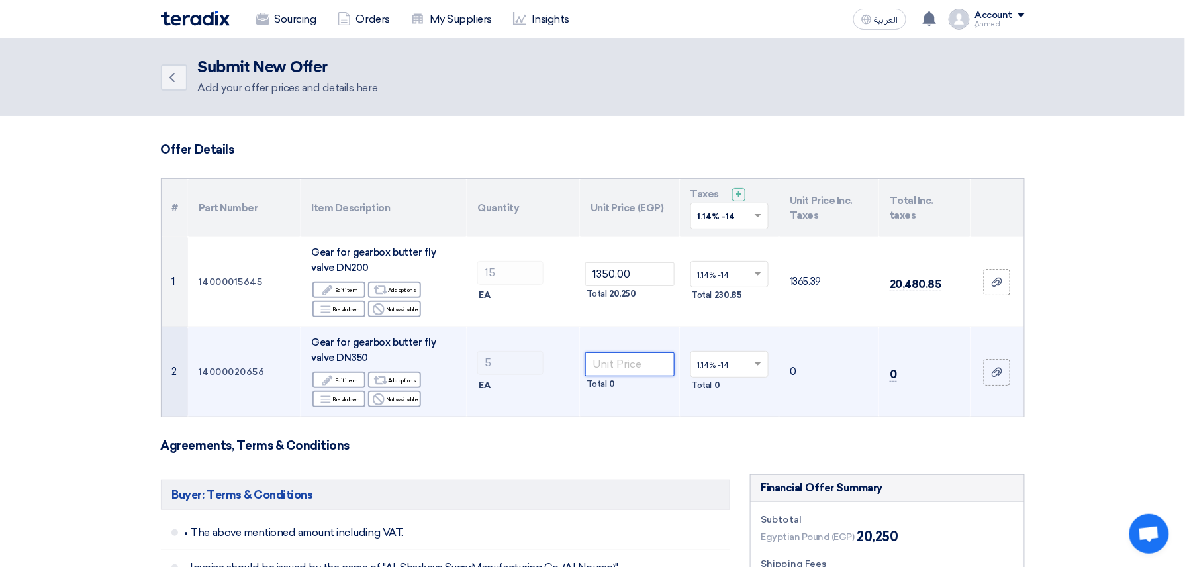
click at [620, 358] on input "number" at bounding box center [629, 364] width 89 height 24
paste input "2000.00"
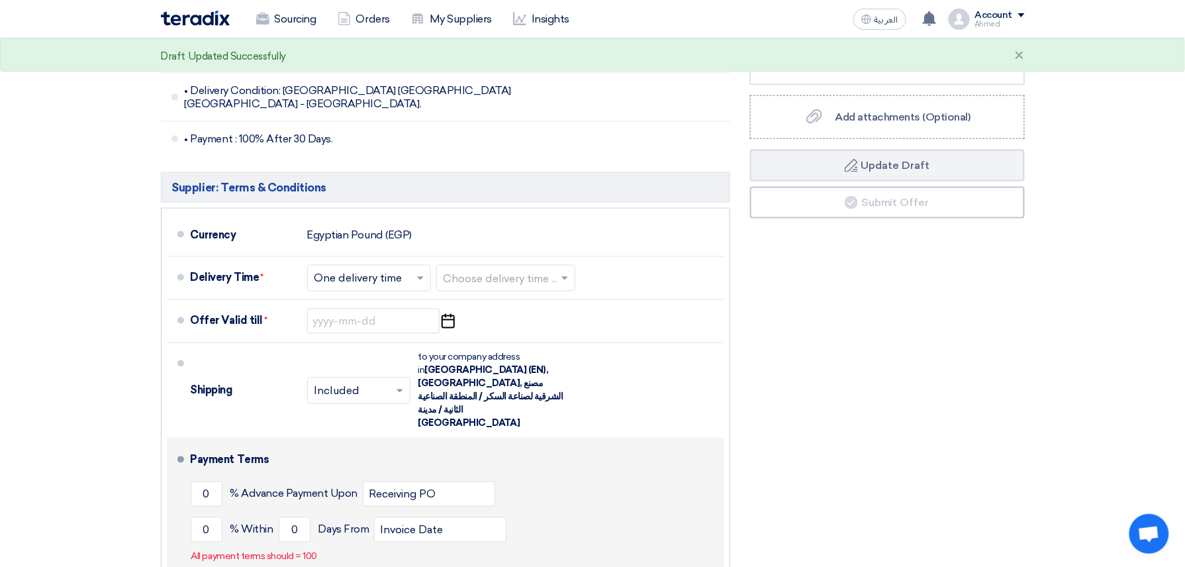
scroll to position [618, 0]
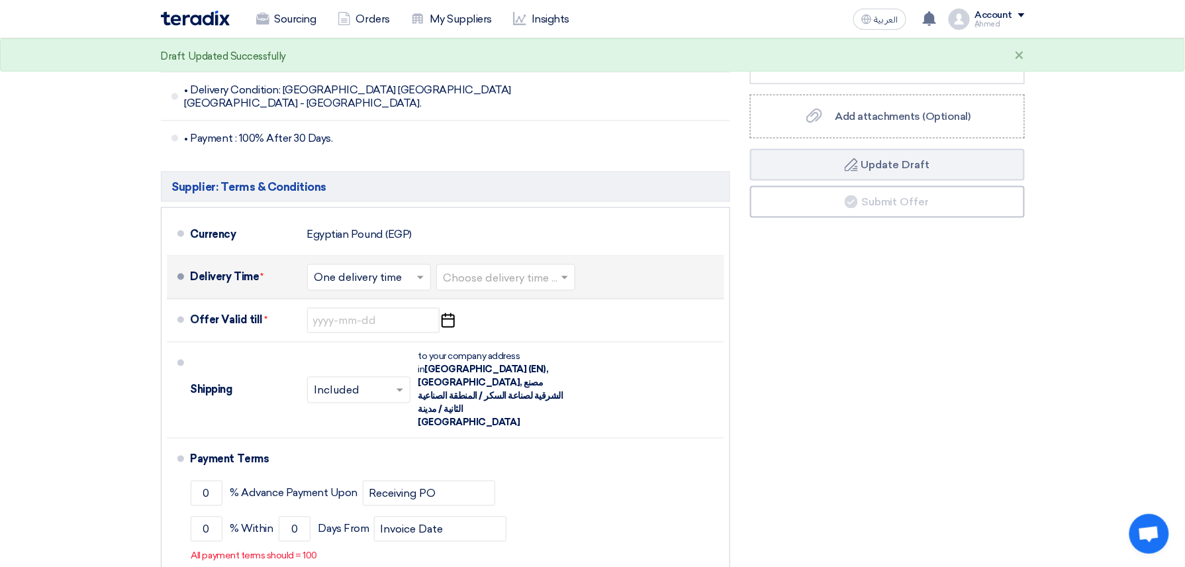
type input "2000.00"
click at [406, 268] on div at bounding box center [369, 277] width 123 height 19
click at [557, 270] on input "text" at bounding box center [507, 279] width 126 height 19
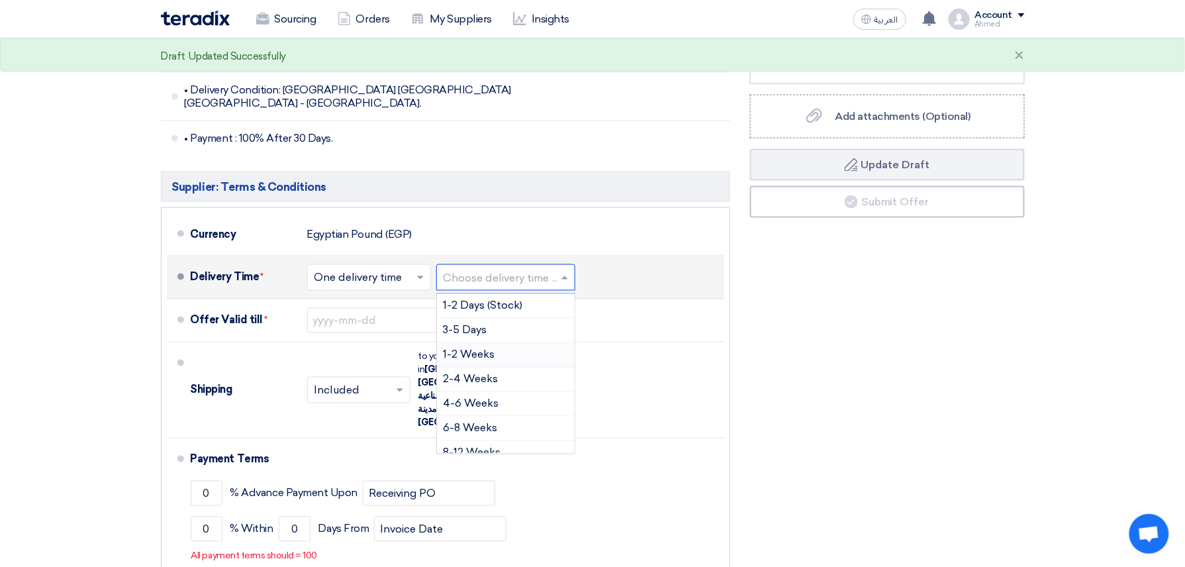
click at [494, 348] on span "1-2 Weeks" at bounding box center [470, 354] width 52 height 13
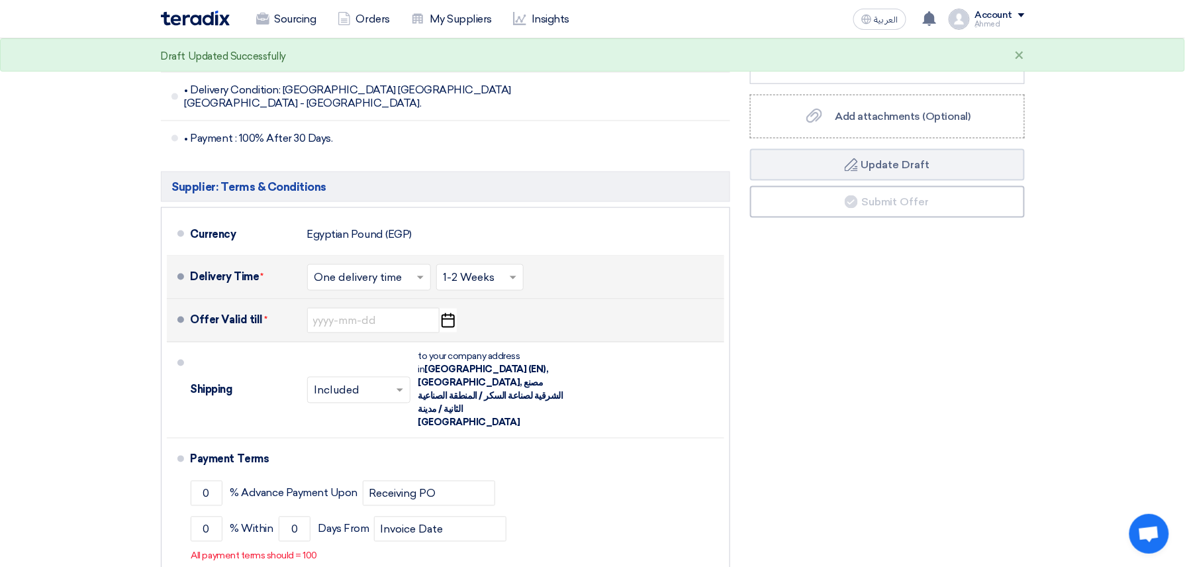
click at [454, 313] on use "button" at bounding box center [448, 320] width 13 height 15
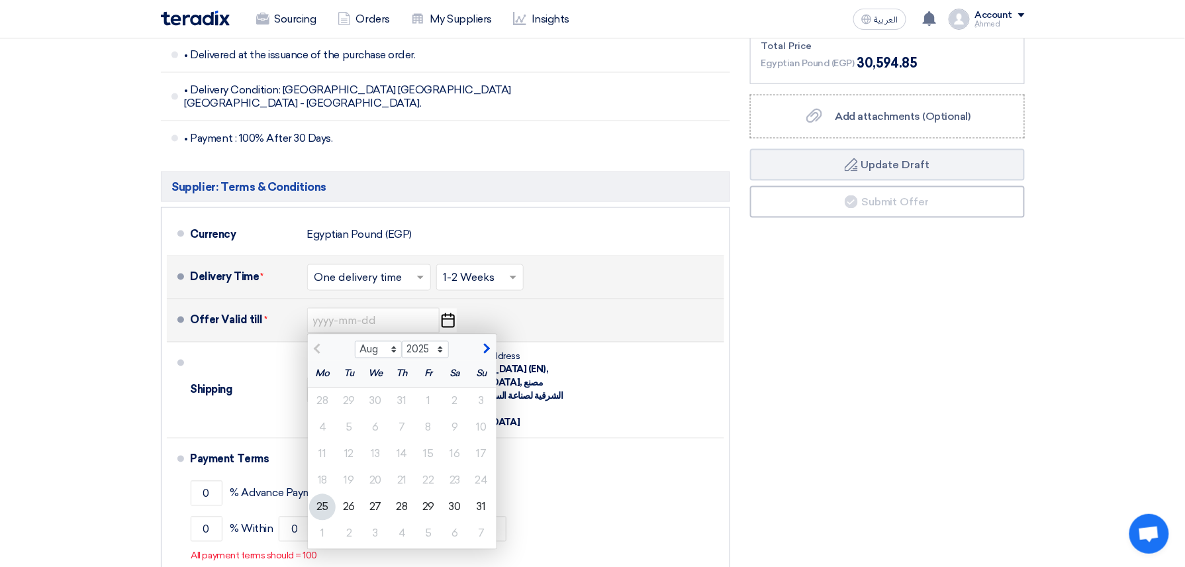
click at [323, 499] on div "25" at bounding box center [322, 507] width 26 height 26
type input "8/25/2025"
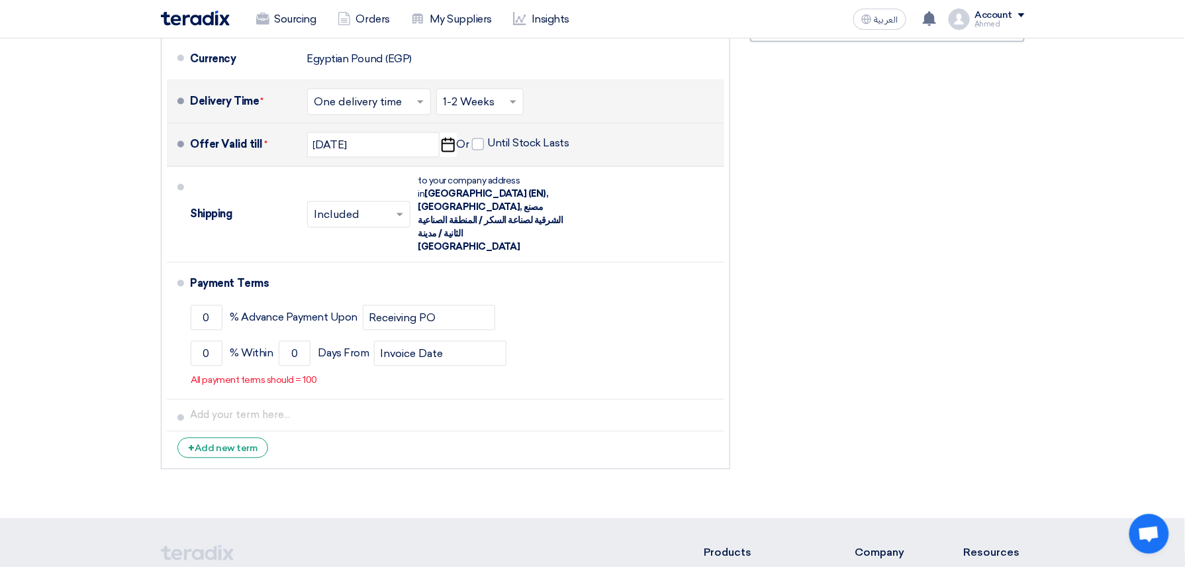
scroll to position [795, 0]
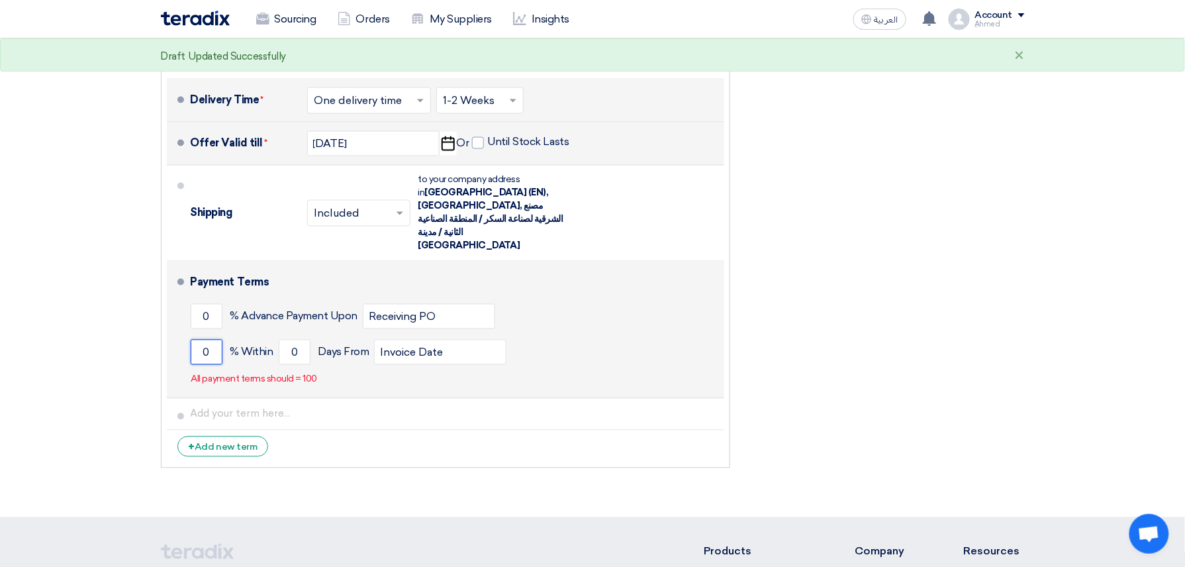
drag, startPoint x: 209, startPoint y: 323, endPoint x: 204, endPoint y: 319, distance: 7.0
click at [204, 340] on input "0" at bounding box center [207, 352] width 32 height 25
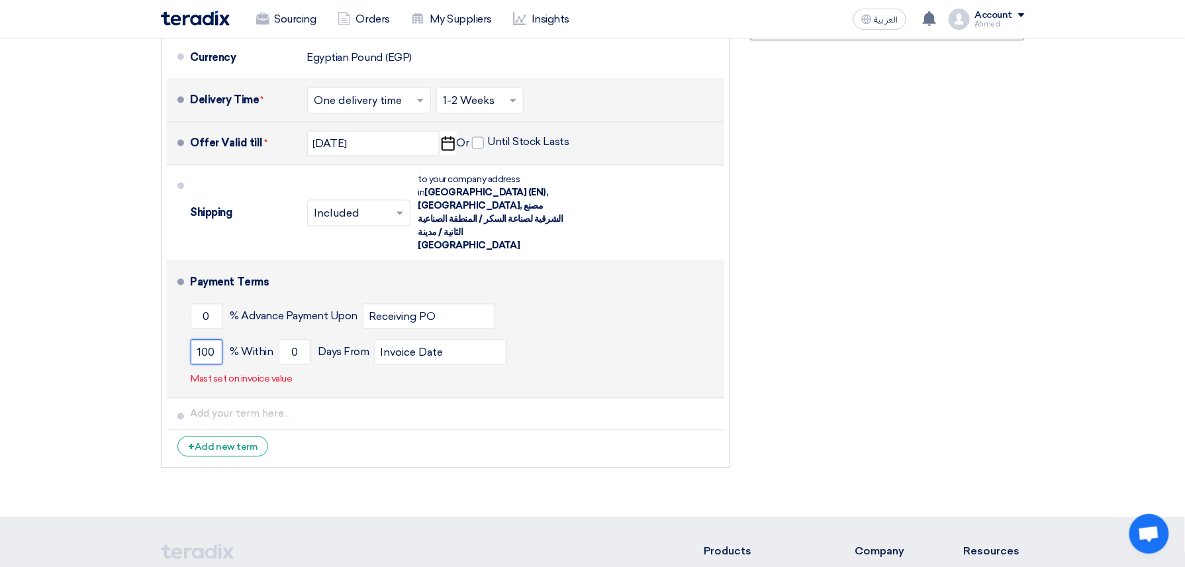
type input "100"
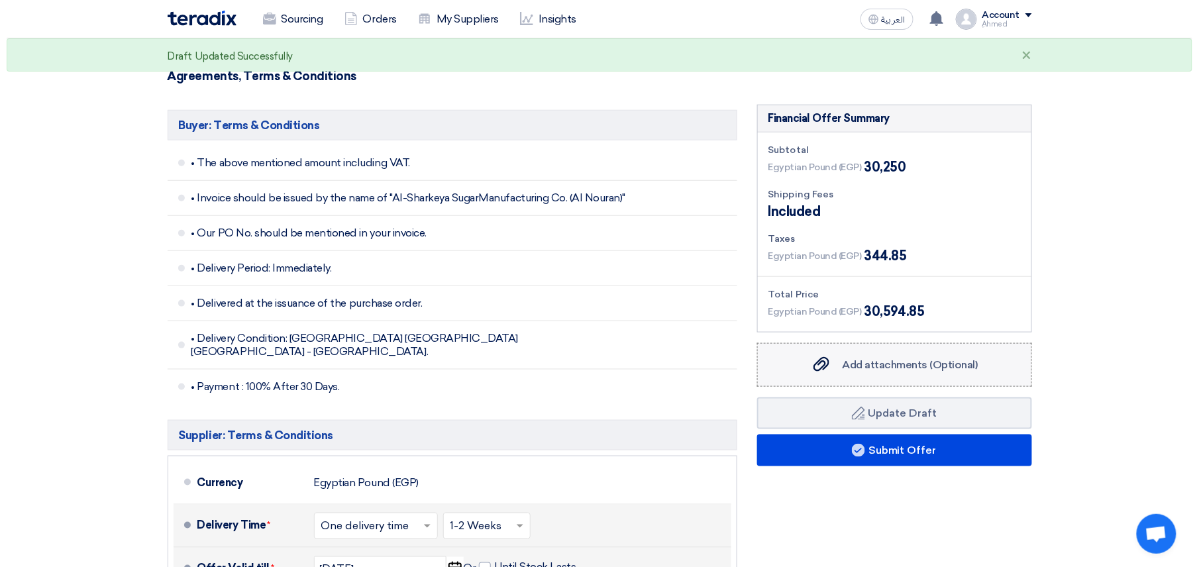
scroll to position [353, 0]
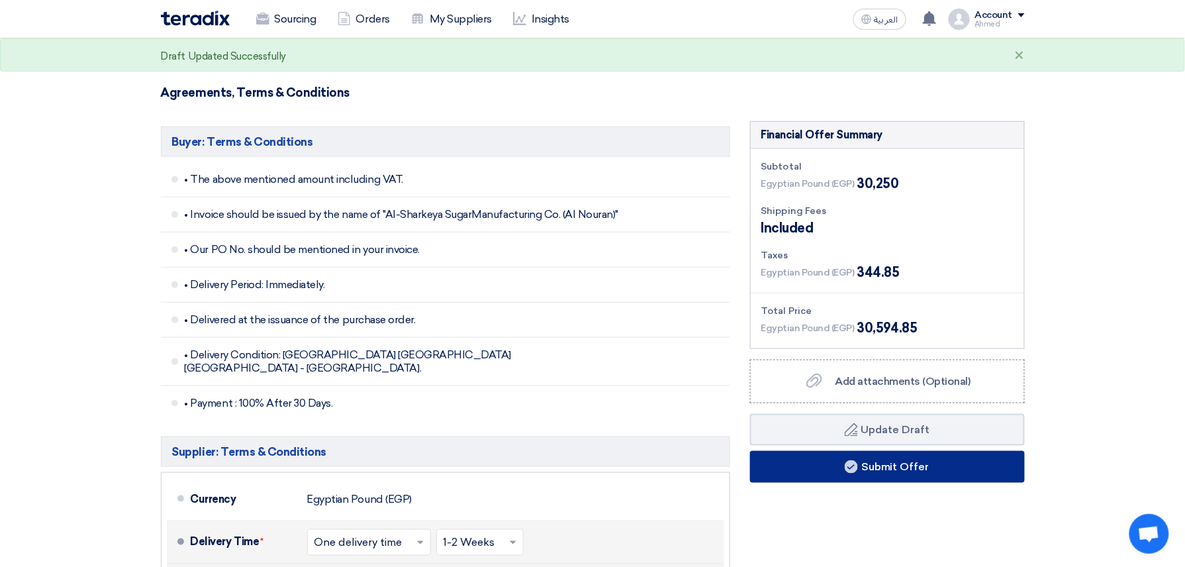
type input "30"
click at [877, 467] on button "Submit Offer" at bounding box center [887, 467] width 275 height 32
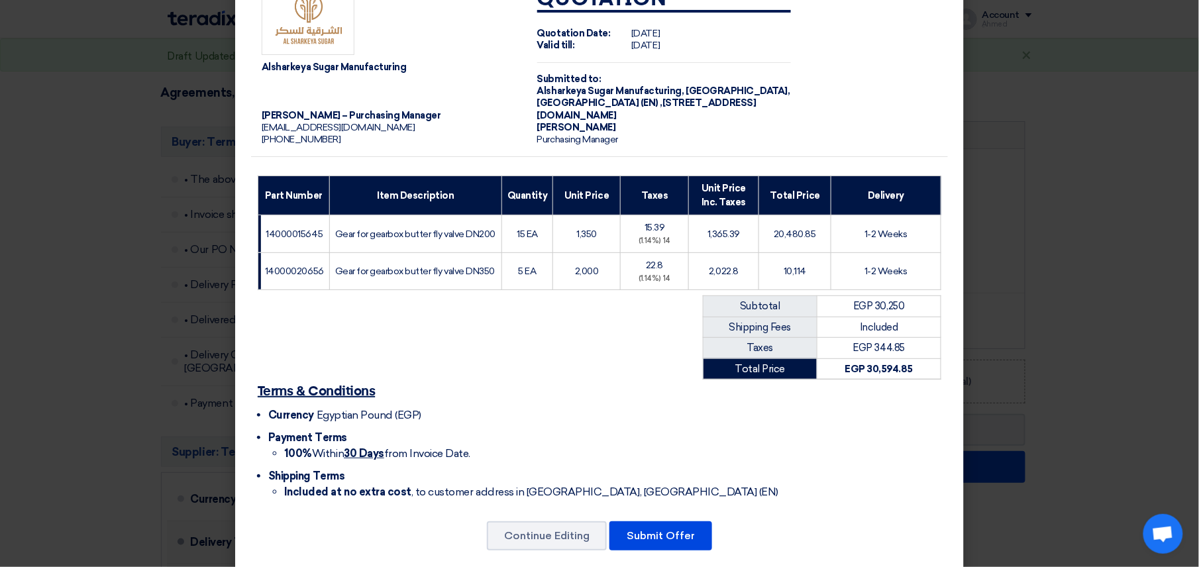
scroll to position [60, 0]
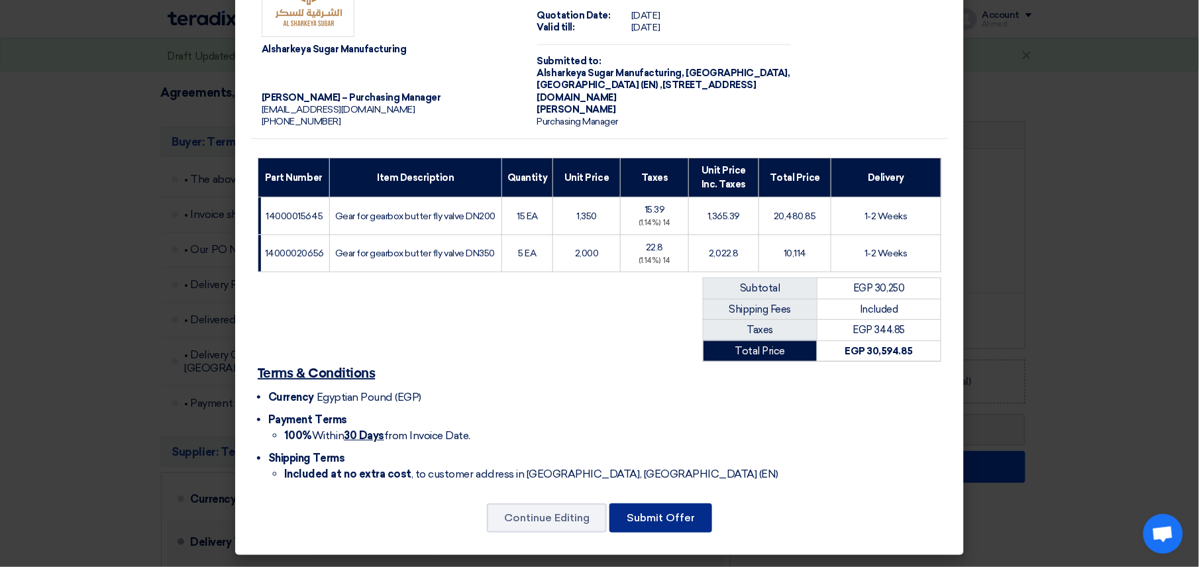
click at [641, 520] on button "Submit Offer" at bounding box center [660, 517] width 103 height 29
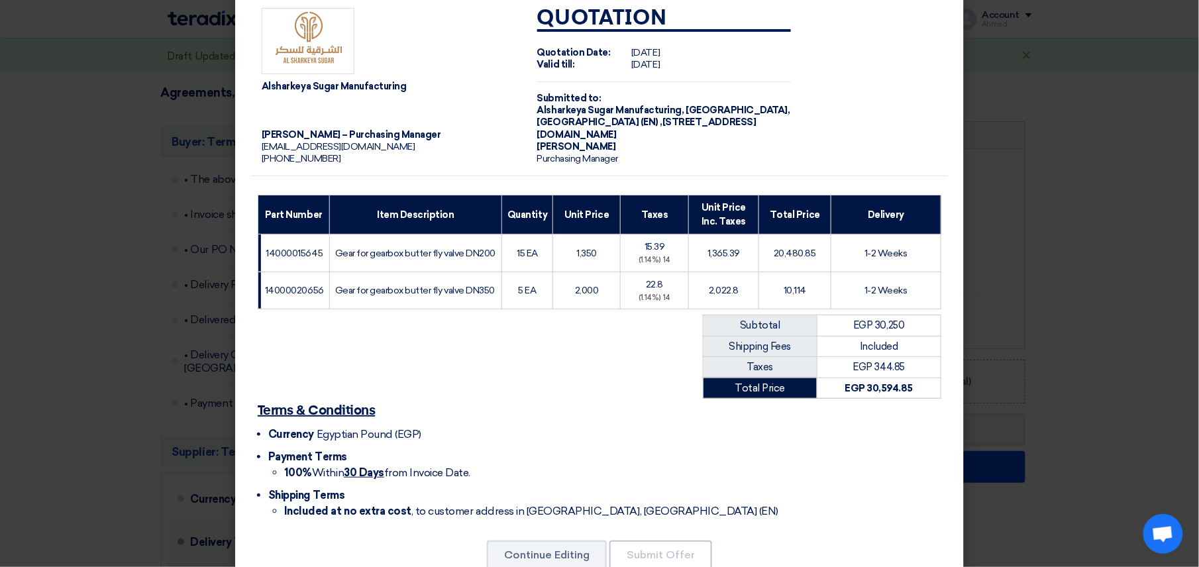
scroll to position [0, 0]
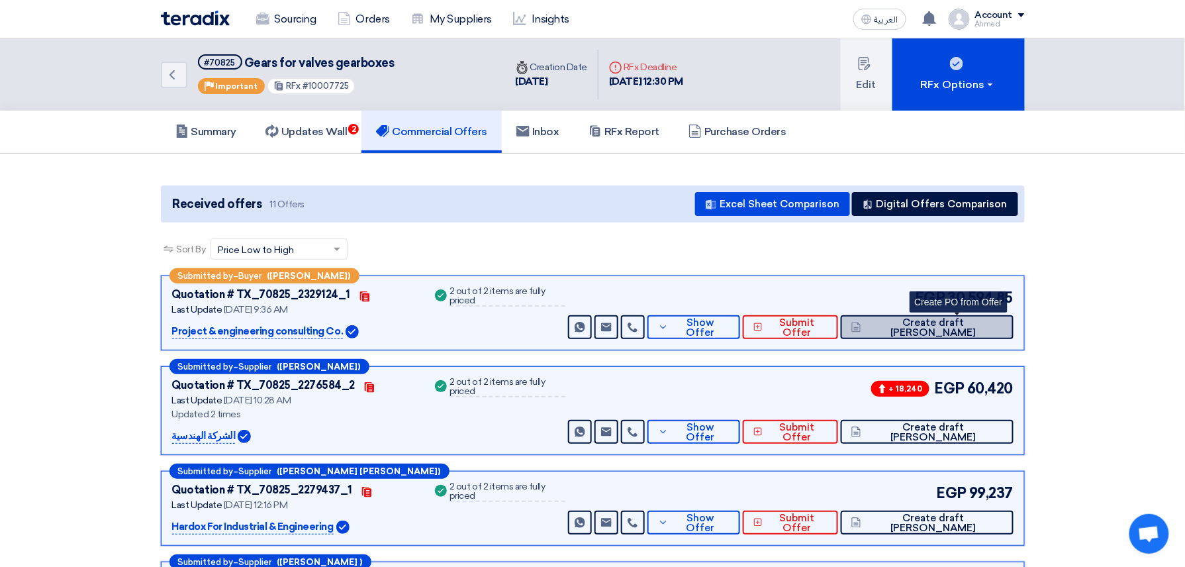
click at [949, 328] on span "Create draft [PERSON_NAME]" at bounding box center [934, 328] width 138 height 20
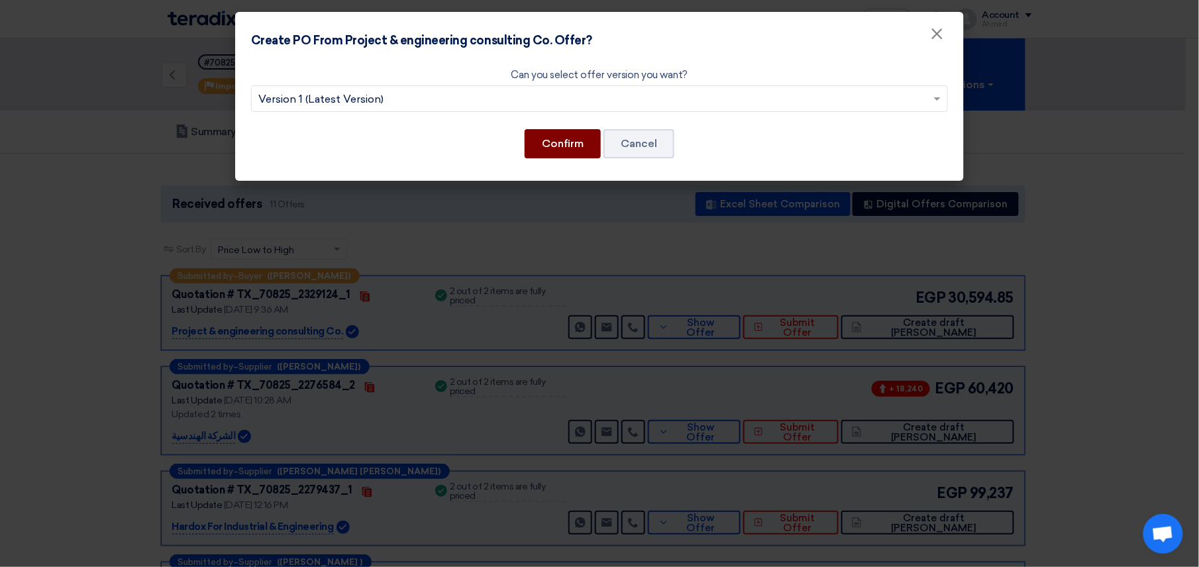
click at [573, 134] on button "Confirm" at bounding box center [562, 143] width 76 height 29
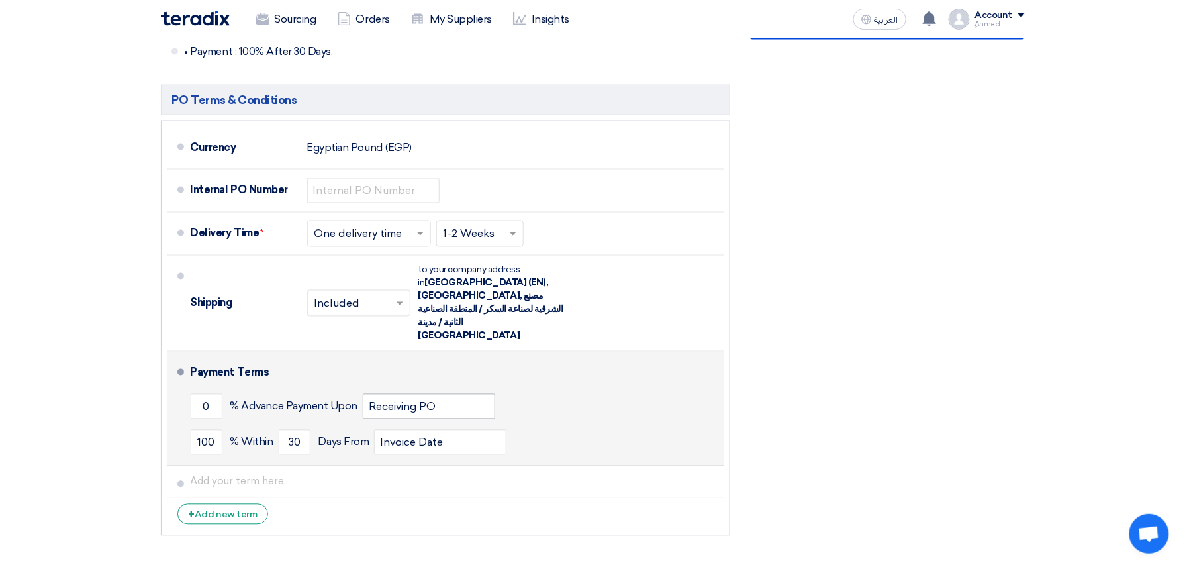
scroll to position [706, 0]
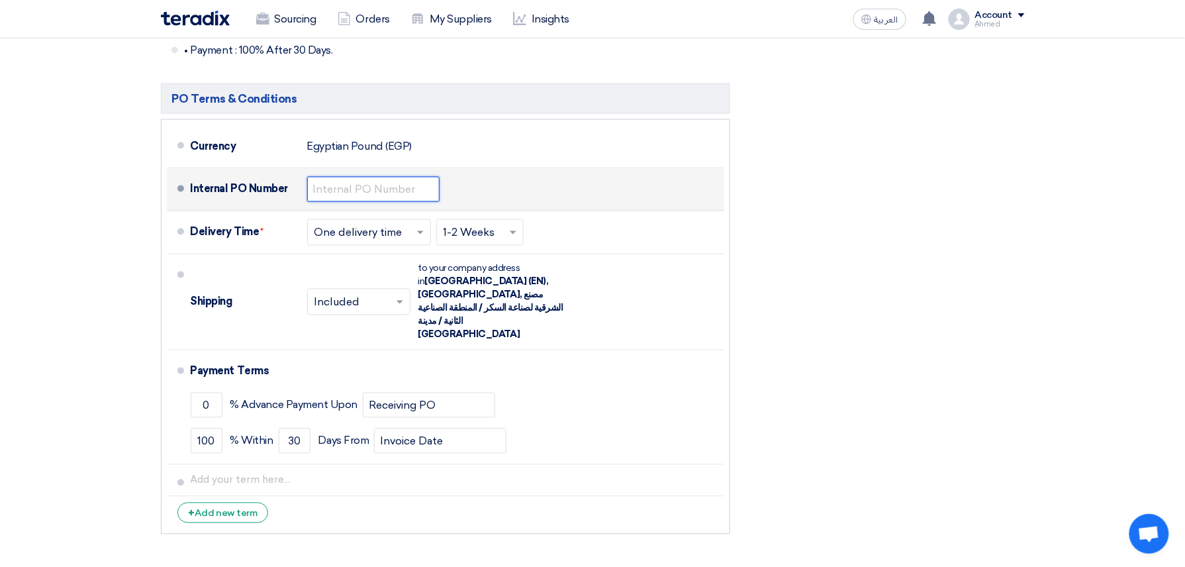
click at [376, 177] on input "text" at bounding box center [373, 189] width 132 height 25
paste input "4500009436"
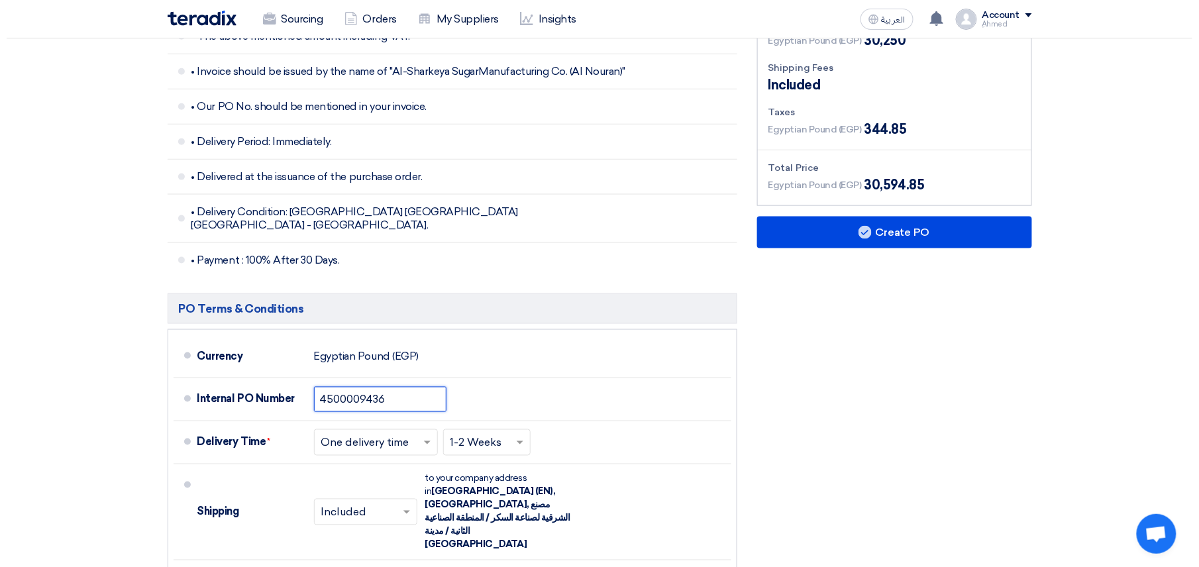
scroll to position [530, 0]
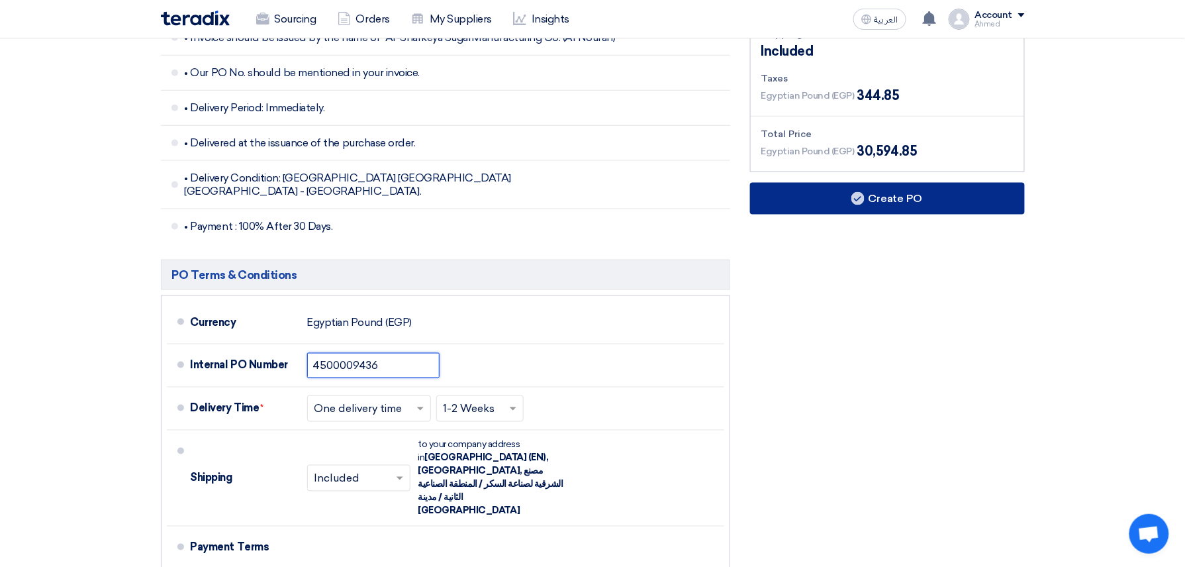
type input "4500009436"
click at [917, 205] on button "Create PO" at bounding box center [887, 199] width 275 height 32
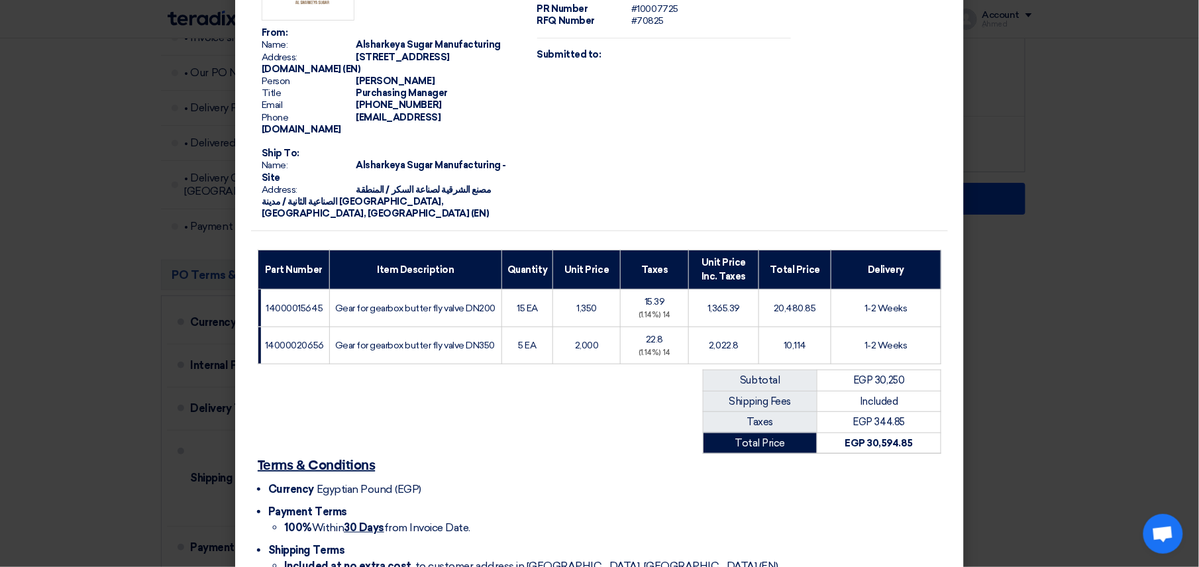
scroll to position [146, 0]
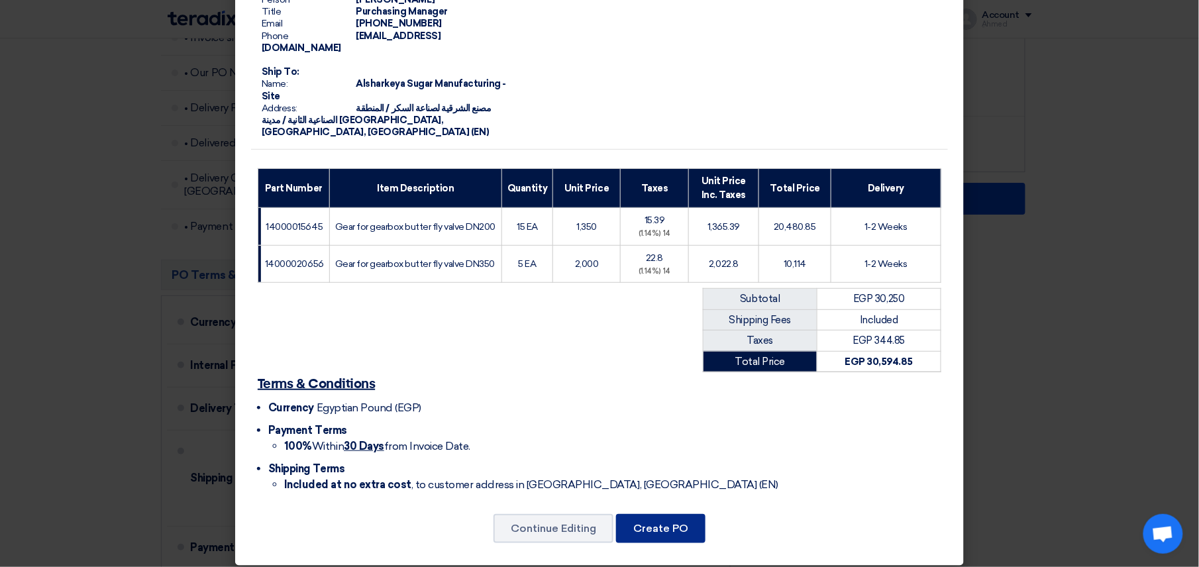
click at [685, 514] on button "Create PO" at bounding box center [660, 528] width 89 height 29
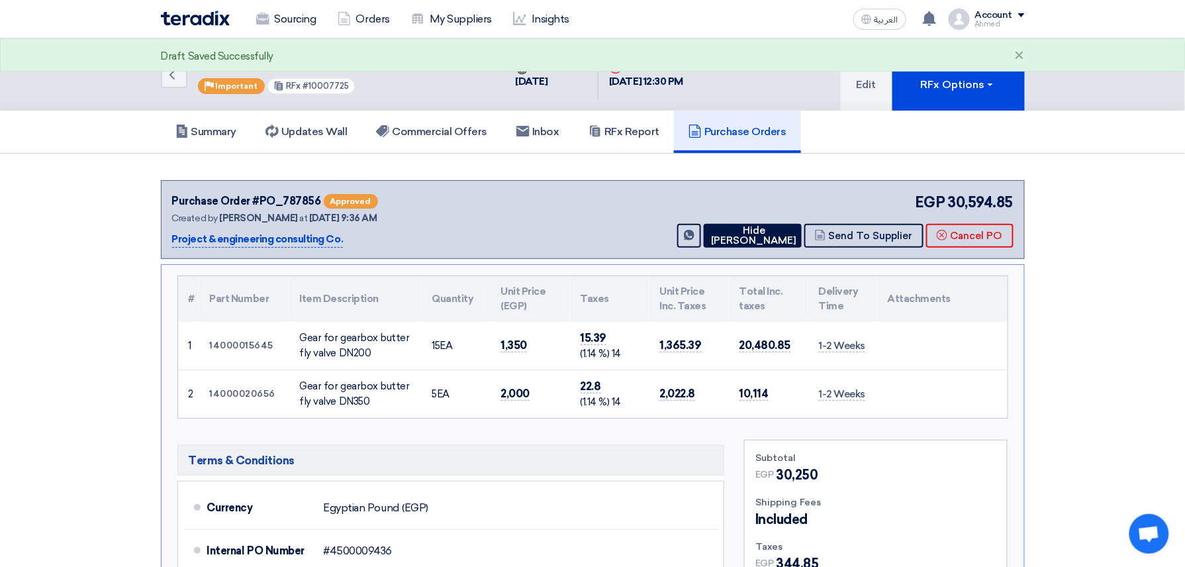
click at [944, 115] on div "Summary Updates Wall Commercial Offers Inbox RFx Report Purchase Orders" at bounding box center [593, 132] width 864 height 42
click at [958, 95] on button "RFx Options" at bounding box center [959, 74] width 132 height 72
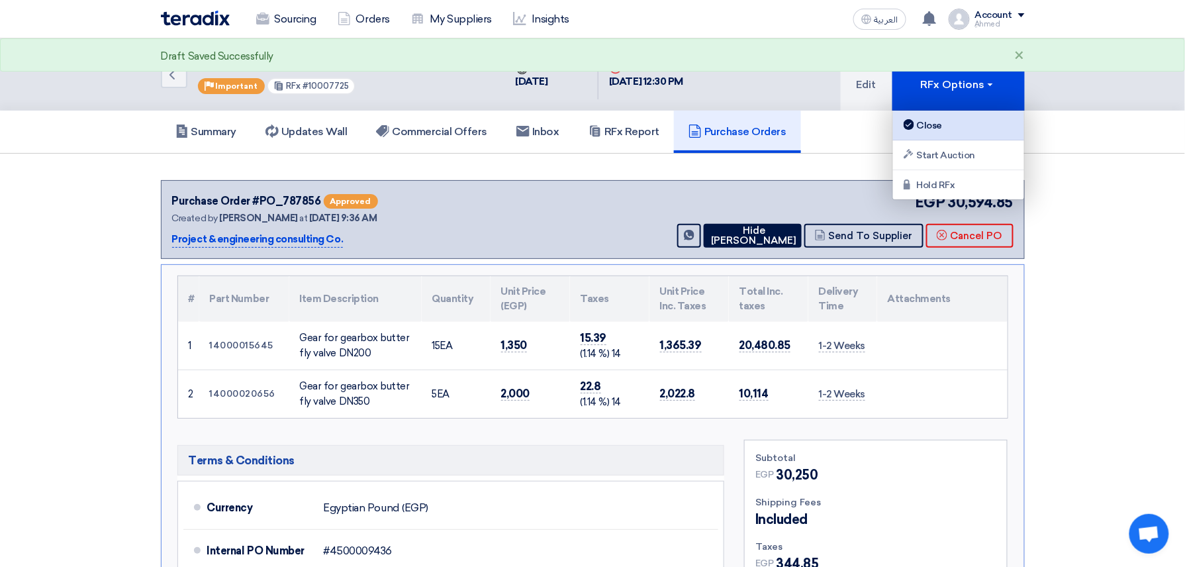
click at [928, 127] on div "Close" at bounding box center [958, 125] width 115 height 16
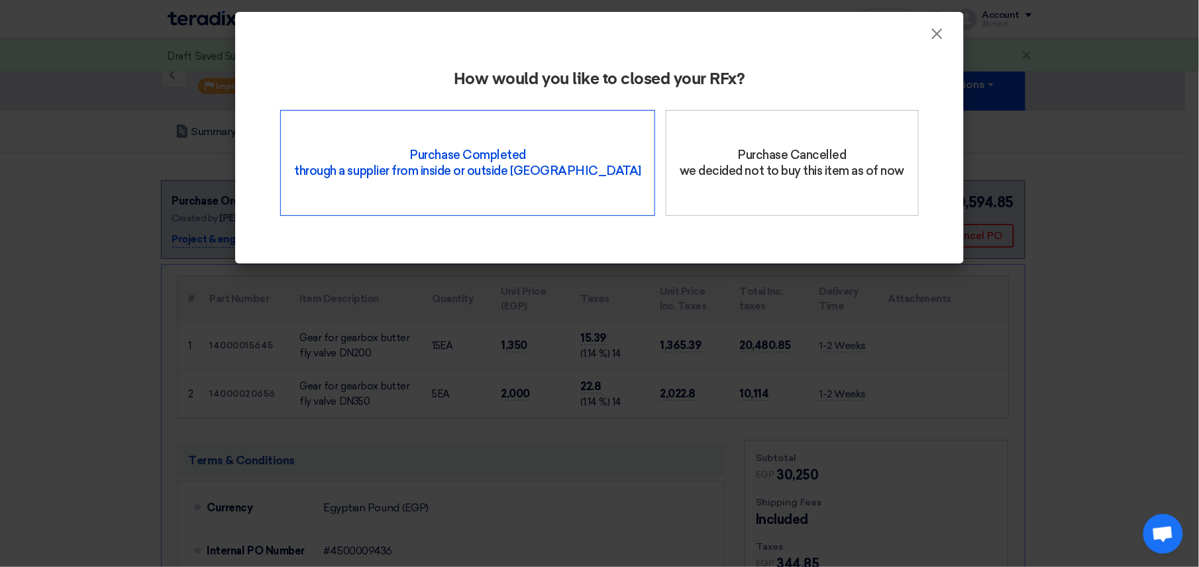
click at [509, 167] on div "Purchase Completed through a supplier from inside or outside Teradix" at bounding box center [467, 163] width 375 height 106
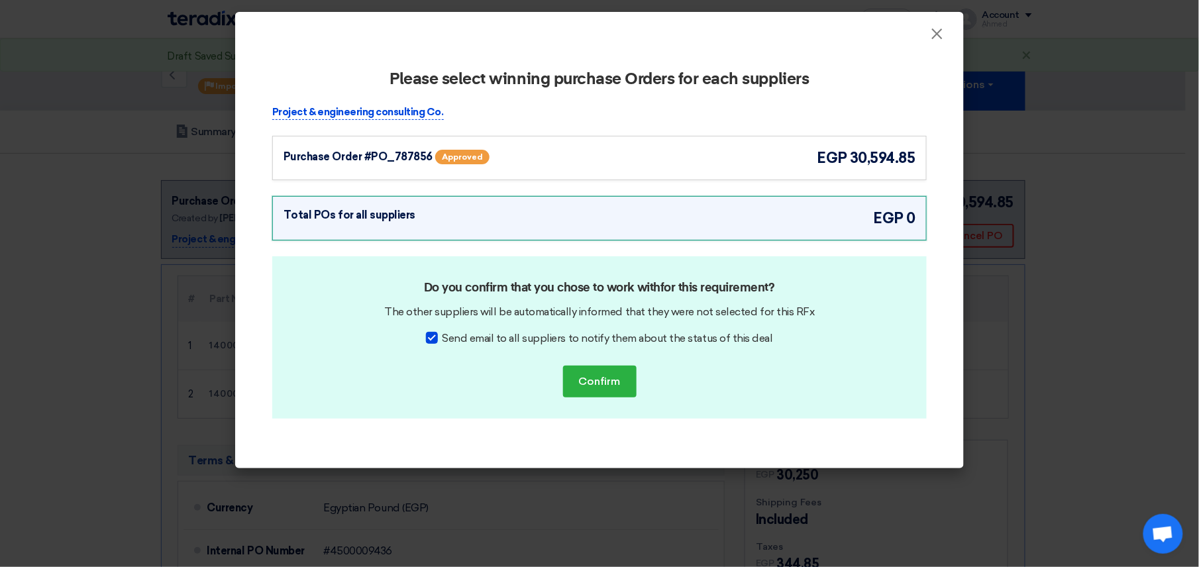
click at [356, 168] on div "Purchase Order #PO_787856 Approved" at bounding box center [412, 158] width 258 height 22
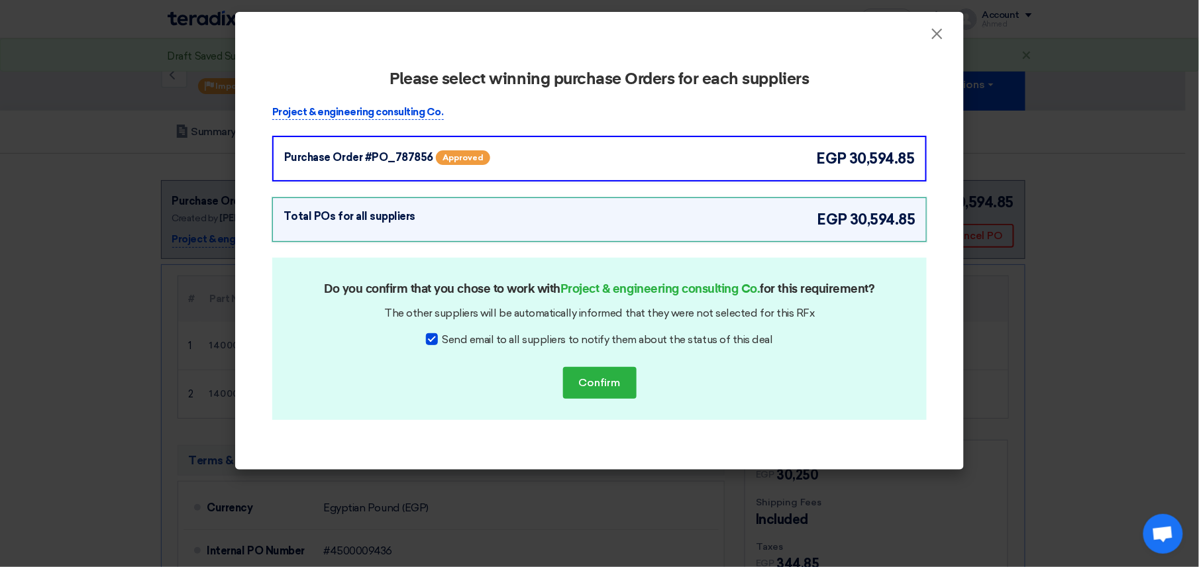
click at [434, 336] on div at bounding box center [432, 339] width 12 height 12
click at [442, 336] on input "Send email to all suppliers to notify them about the status of this deal" at bounding box center [446, 336] width 9 height 9
checkbox input "false"
click at [597, 385] on button "Confirm" at bounding box center [600, 383] width 74 height 32
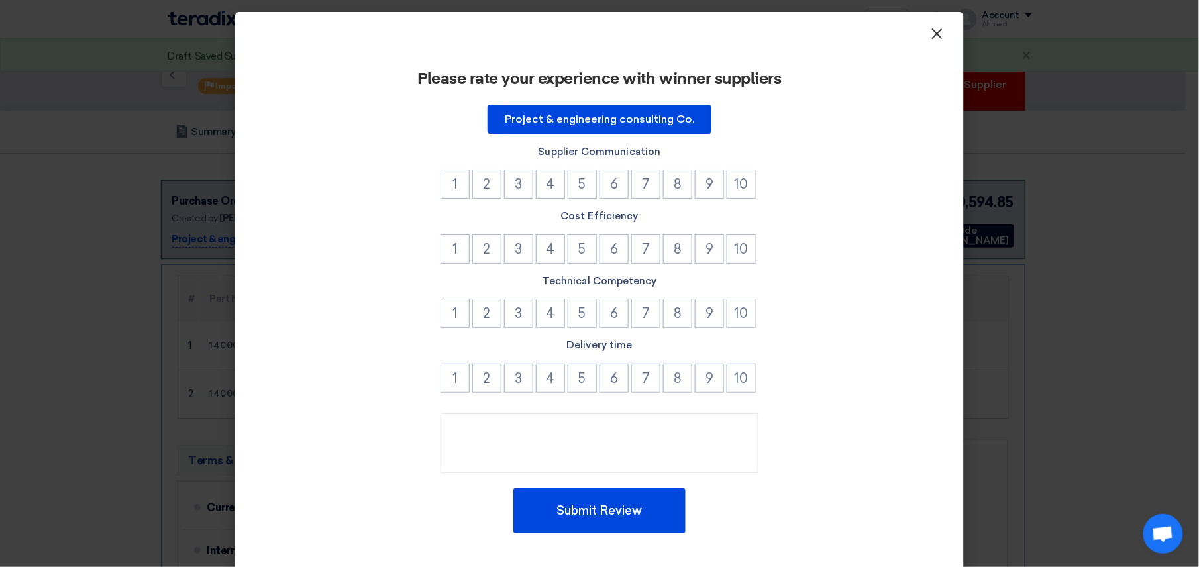
click at [930, 36] on span "×" at bounding box center [936, 37] width 13 height 26
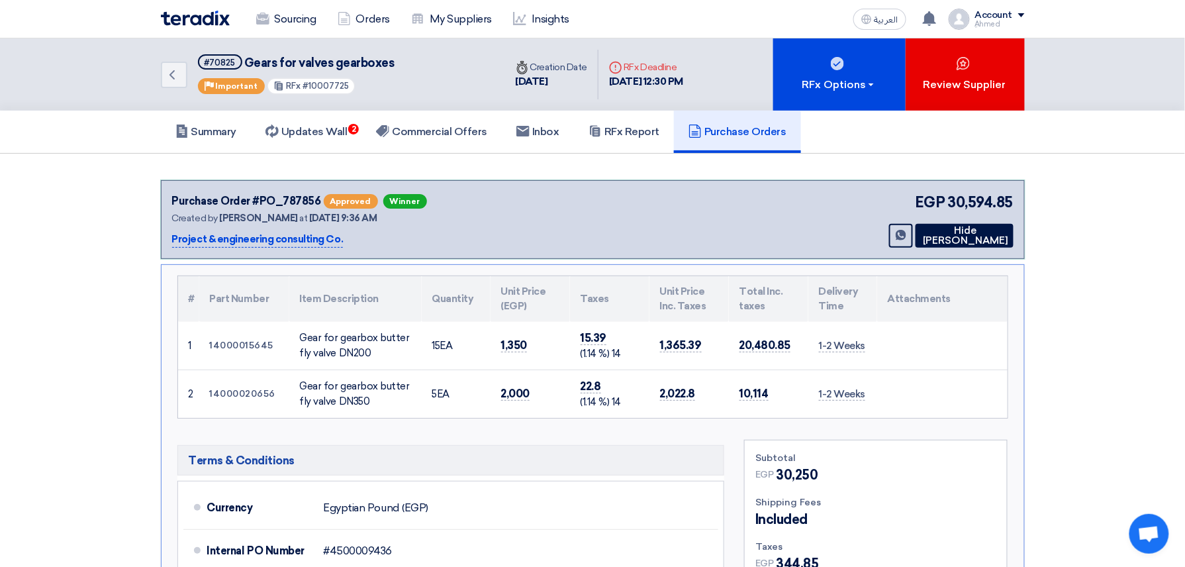
click at [305, 0] on div "Sourcing Orders My Suppliers Insights العربية ع You have a new offer for 'اصلاح…" at bounding box center [593, 19] width 884 height 38
click at [301, 20] on link "Sourcing" at bounding box center [286, 19] width 81 height 29
